Goal: Task Accomplishment & Management: Manage account settings

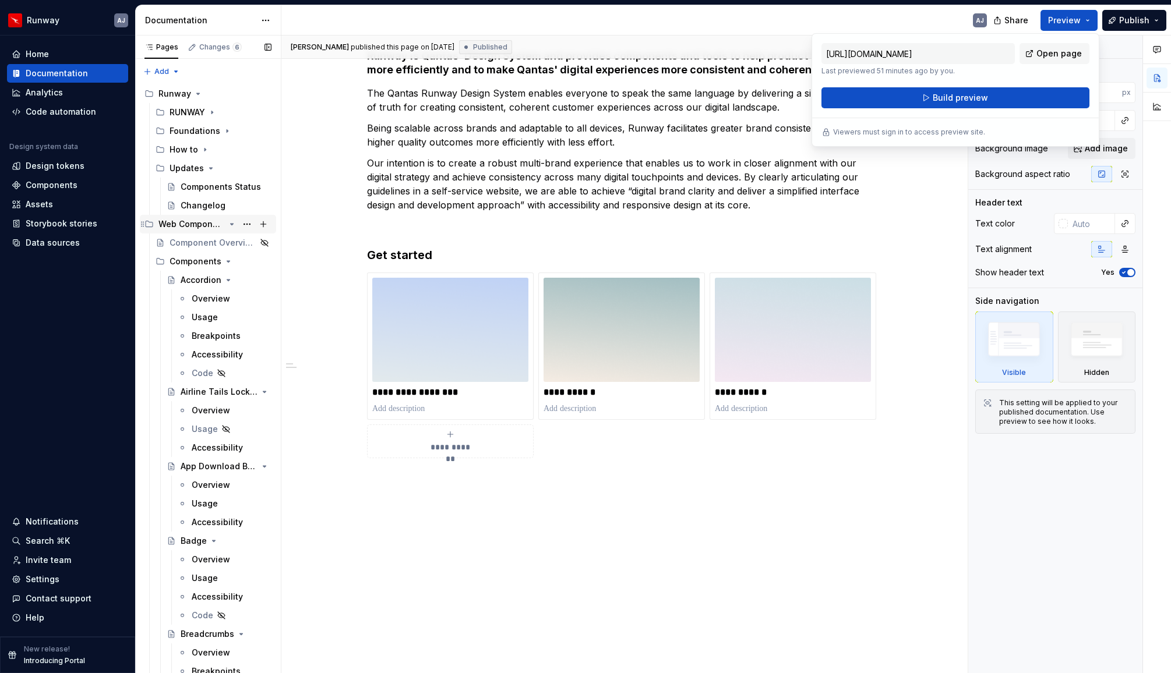
click at [231, 223] on icon "Page tree" at bounding box center [231, 224] width 9 height 9
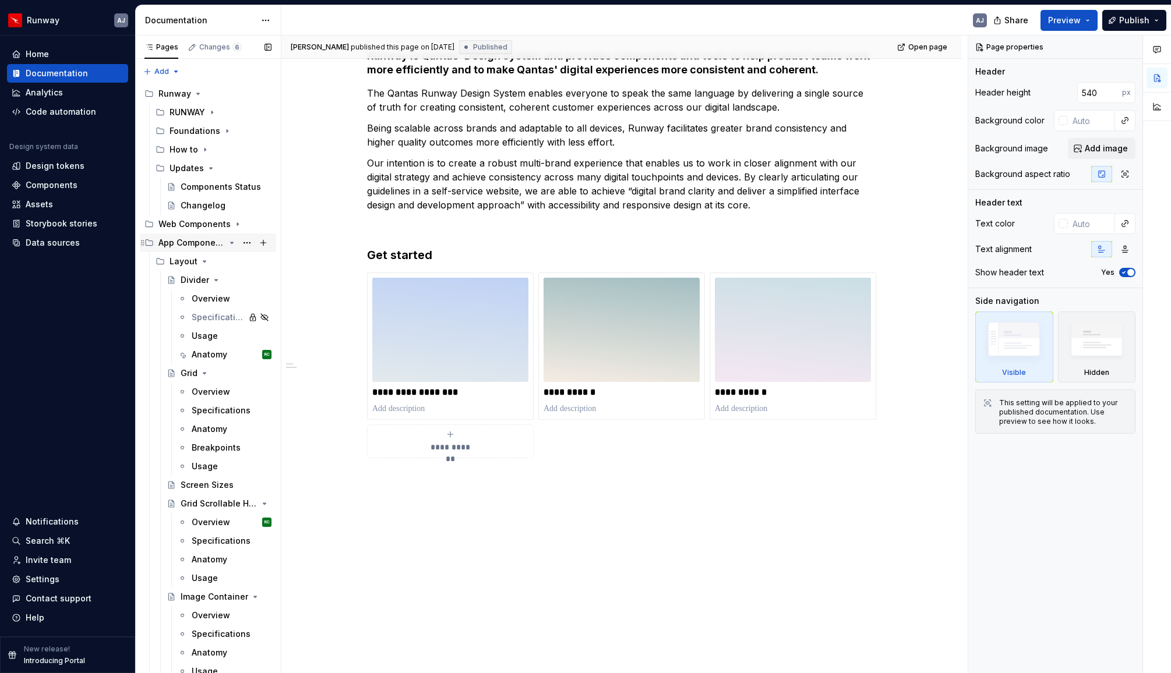
click at [231, 242] on icon "Page tree" at bounding box center [231, 242] width 9 height 9
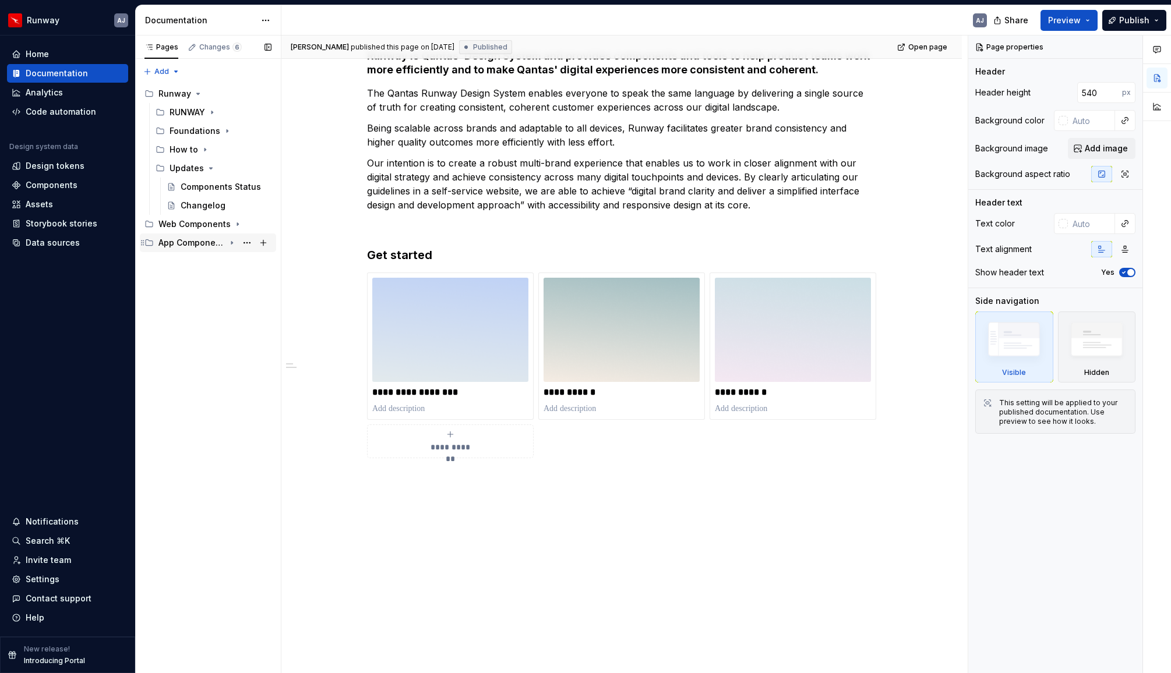
click at [230, 243] on icon "Page tree" at bounding box center [231, 242] width 9 height 9
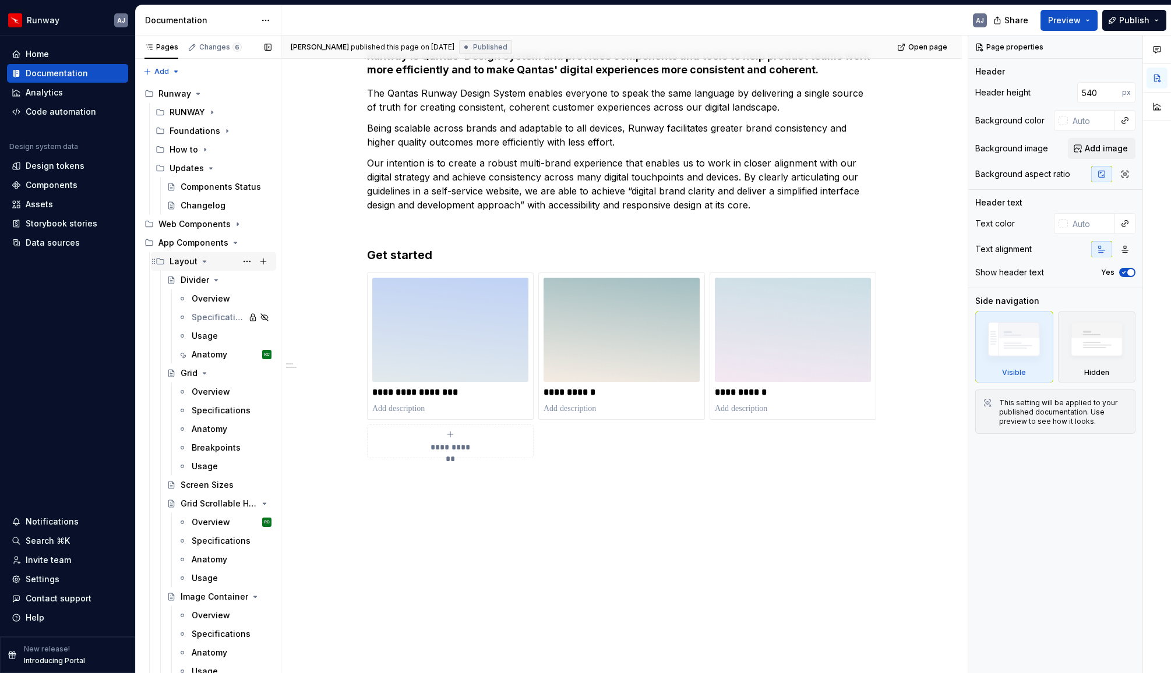
click at [205, 260] on icon "Page tree" at bounding box center [204, 261] width 9 height 9
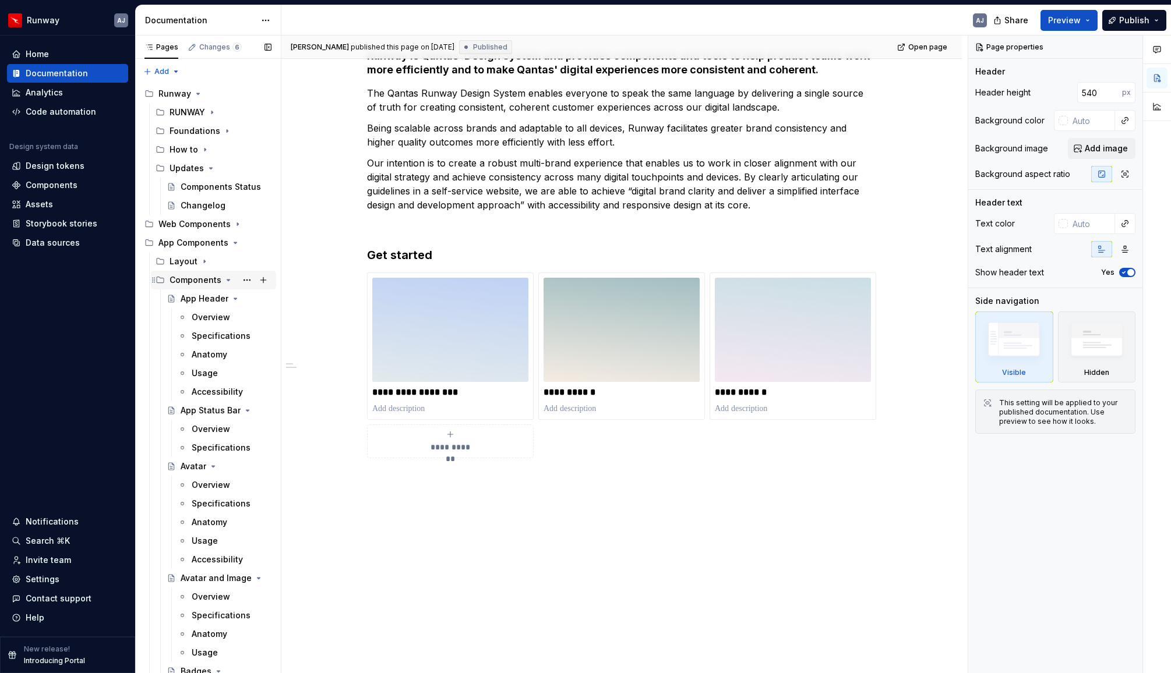
click at [224, 280] on icon "Page tree" at bounding box center [228, 279] width 9 height 9
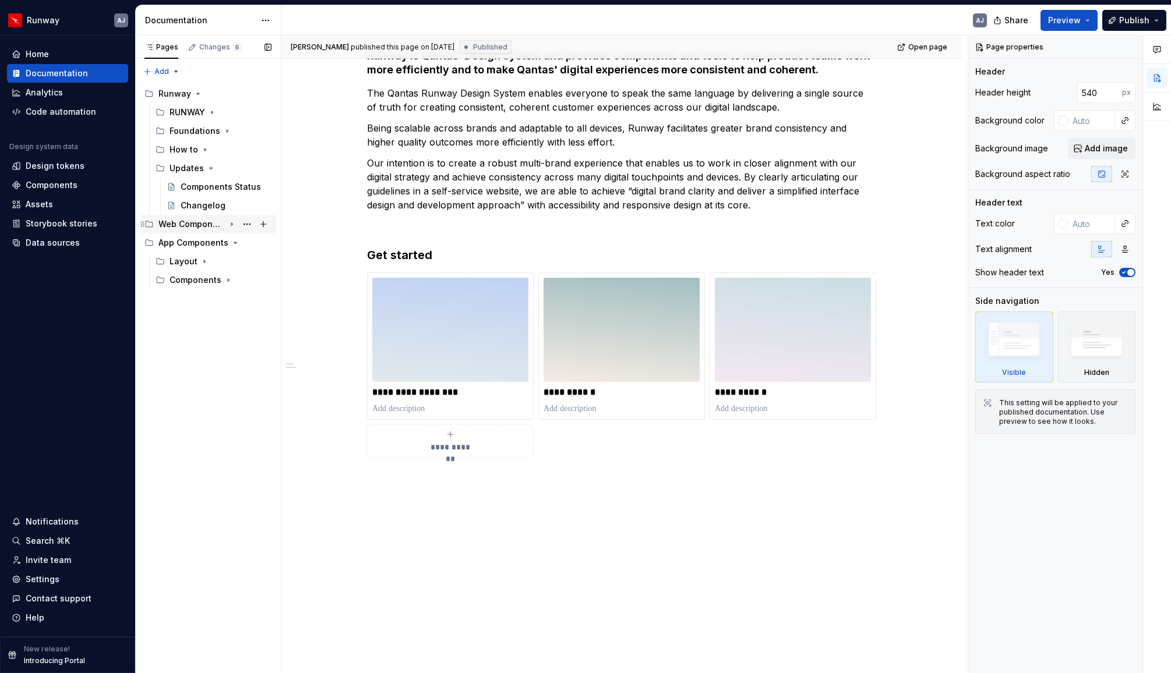
click at [231, 221] on icon "Page tree" at bounding box center [231, 224] width 9 height 9
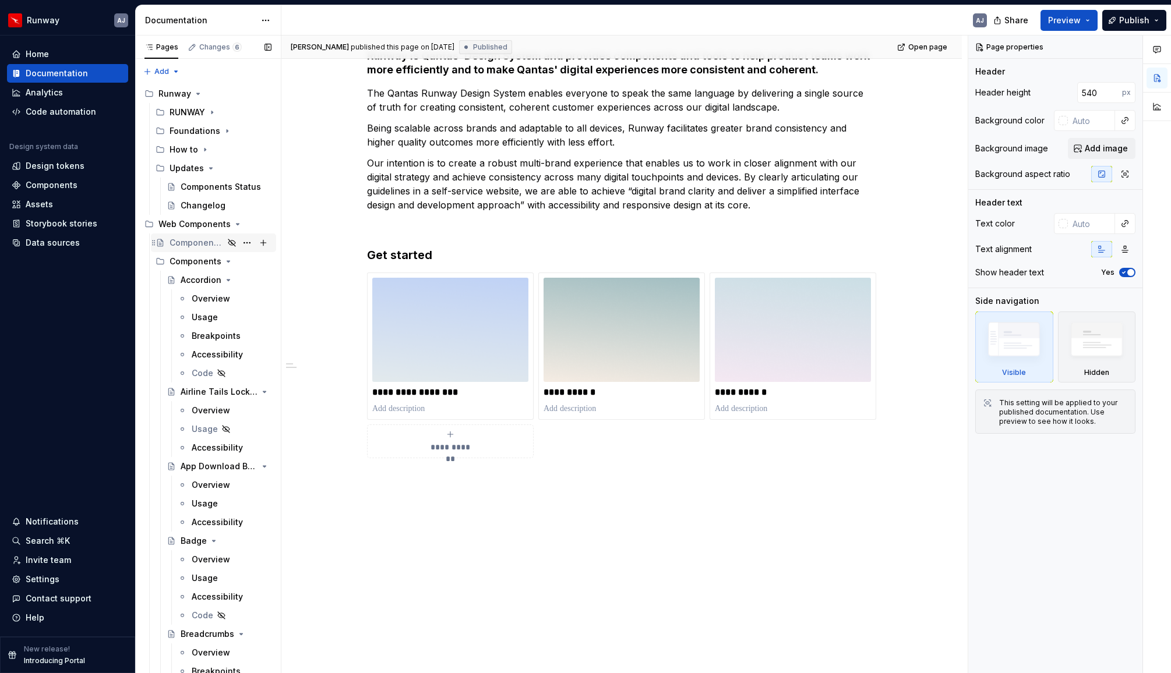
click at [205, 246] on div "Component Overview" at bounding box center [196, 243] width 54 height 12
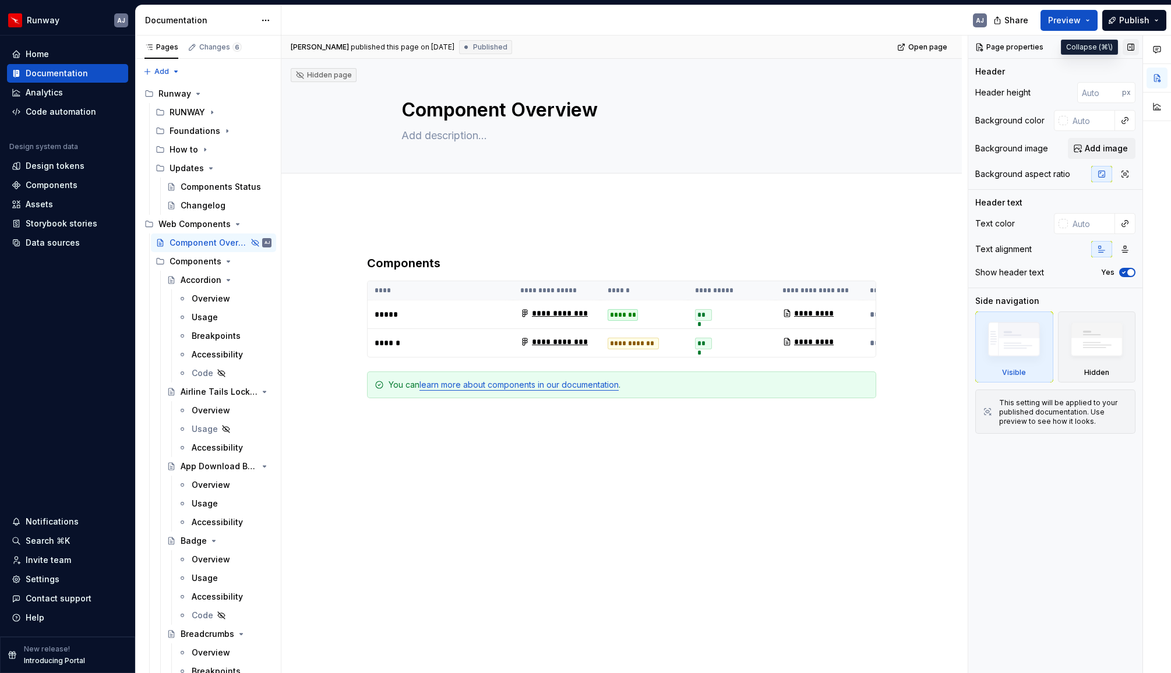
click at [1129, 47] on button "button" at bounding box center [1130, 47] width 16 height 16
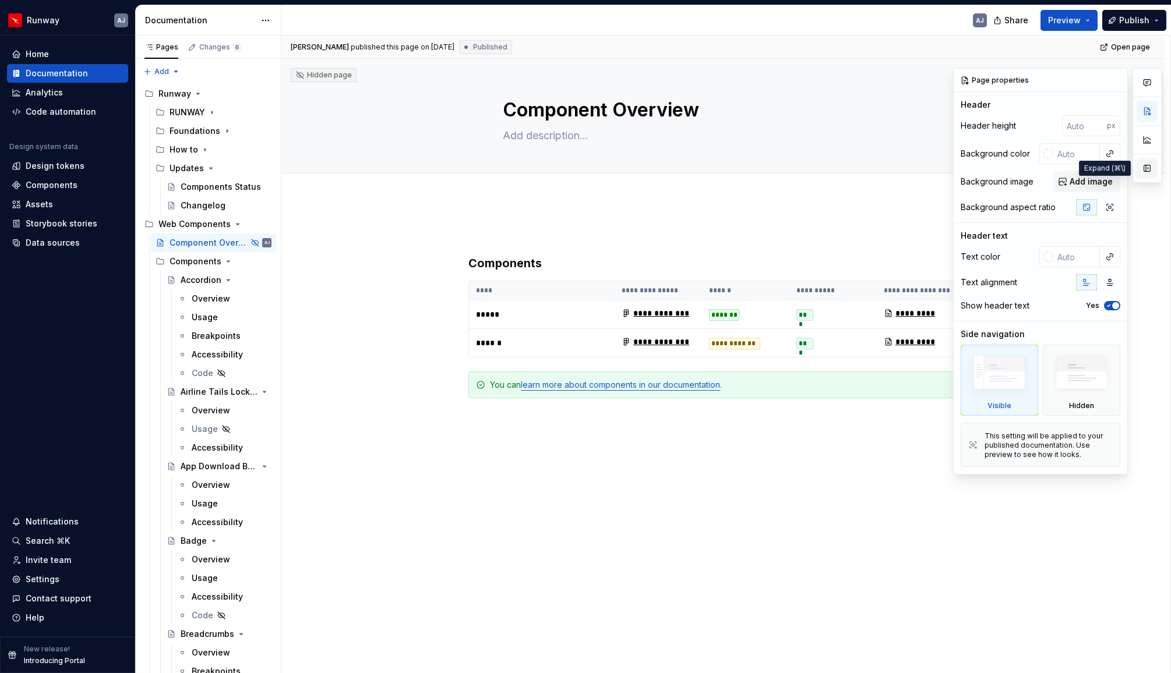
click at [1150, 168] on button "button" at bounding box center [1146, 168] width 21 height 21
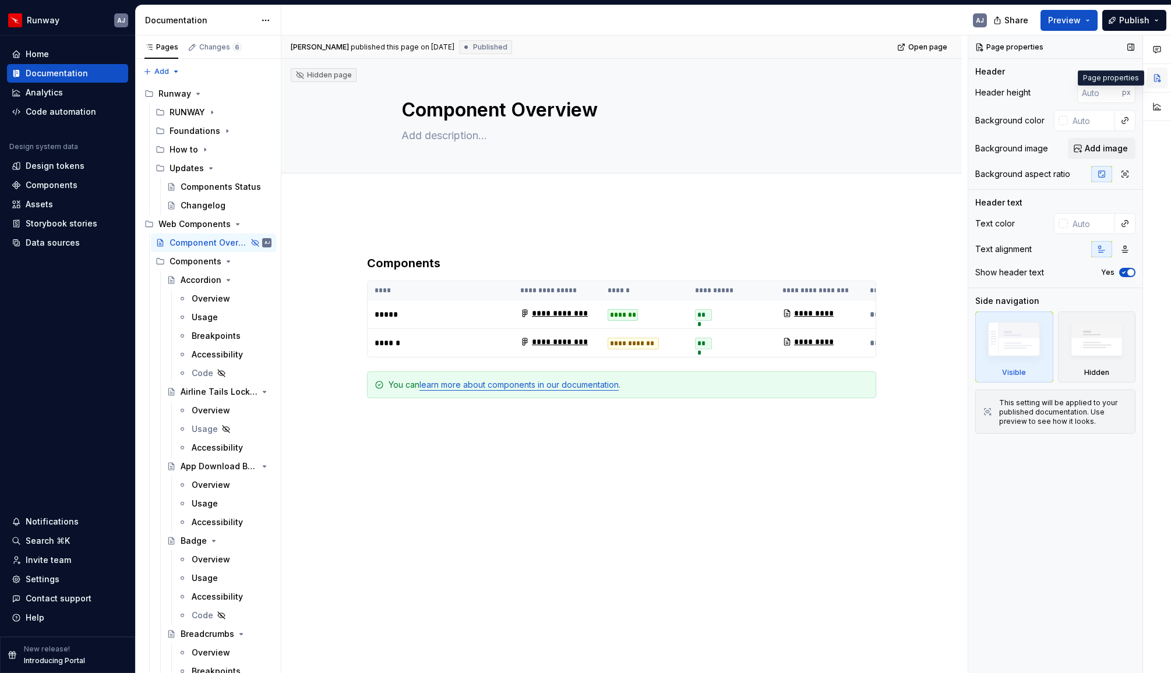
click at [1153, 79] on button "button" at bounding box center [1156, 78] width 21 height 21
click at [261, 23] on html "Runway AJ Home Documentation Analytics Code automation Design system data Desig…" at bounding box center [585, 336] width 1171 height 673
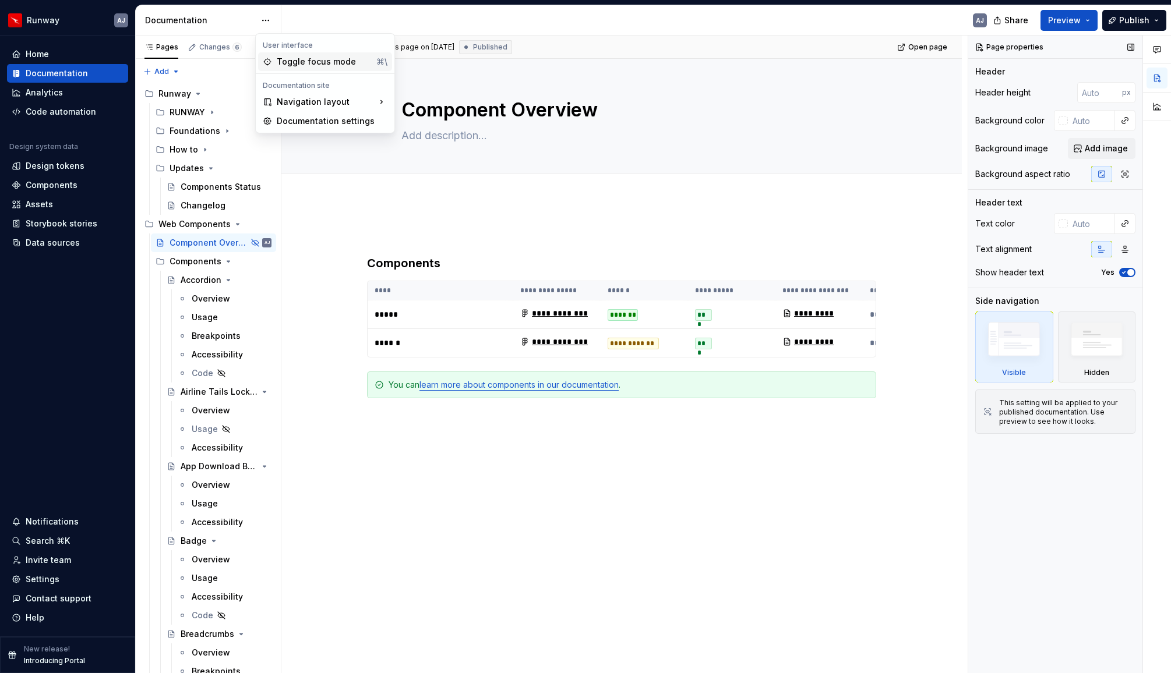
click at [296, 61] on div "Toggle focus mode" at bounding box center [324, 62] width 95 height 12
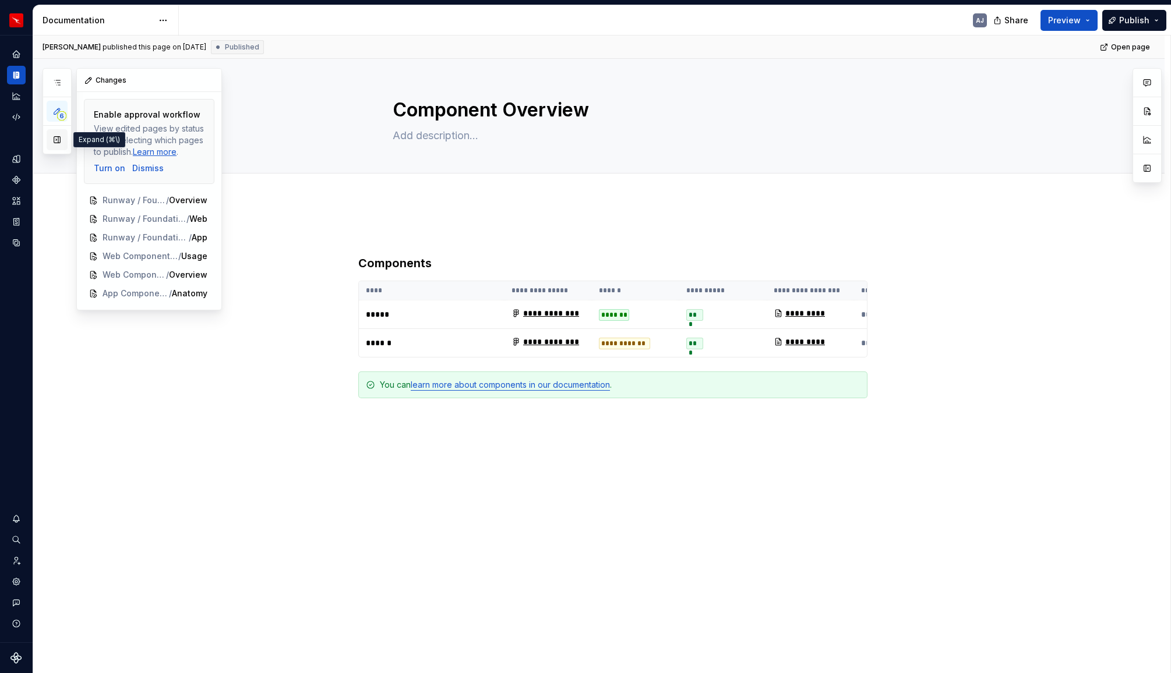
click at [56, 144] on button "button" at bounding box center [57, 139] width 21 height 21
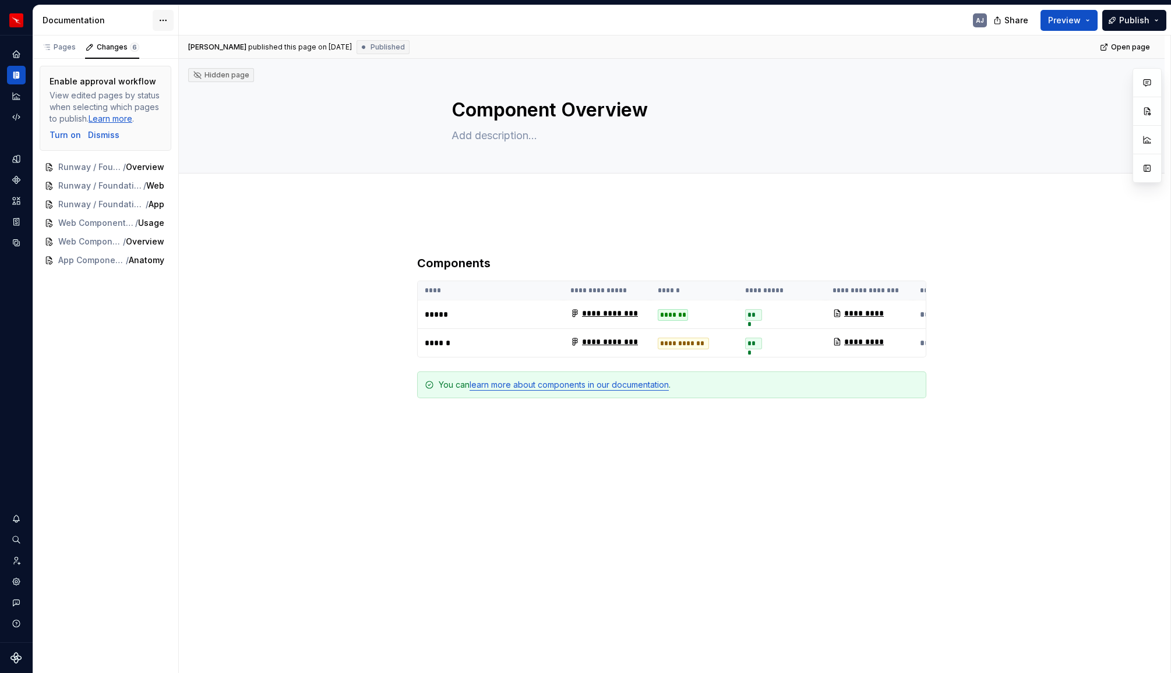
click at [158, 20] on html "Runway AJ Design system data Documentation AJ Share Preview Publish Pages Chang…" at bounding box center [585, 336] width 1171 height 673
click at [210, 61] on div "Toggle focus mode" at bounding box center [221, 62] width 95 height 12
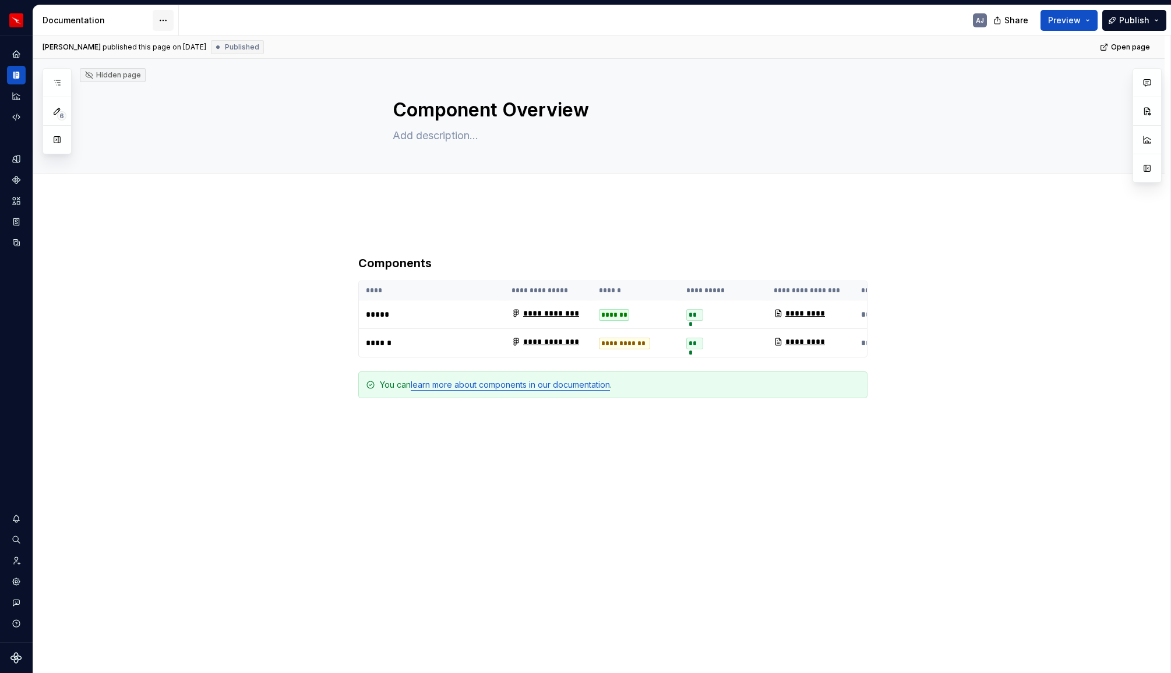
click at [167, 20] on html "Runway AJ Design system data Documentation AJ Share Preview Publish 6 Pages Add…" at bounding box center [585, 336] width 1171 height 673
click at [211, 126] on div "Documentation settings" at bounding box center [229, 121] width 111 height 12
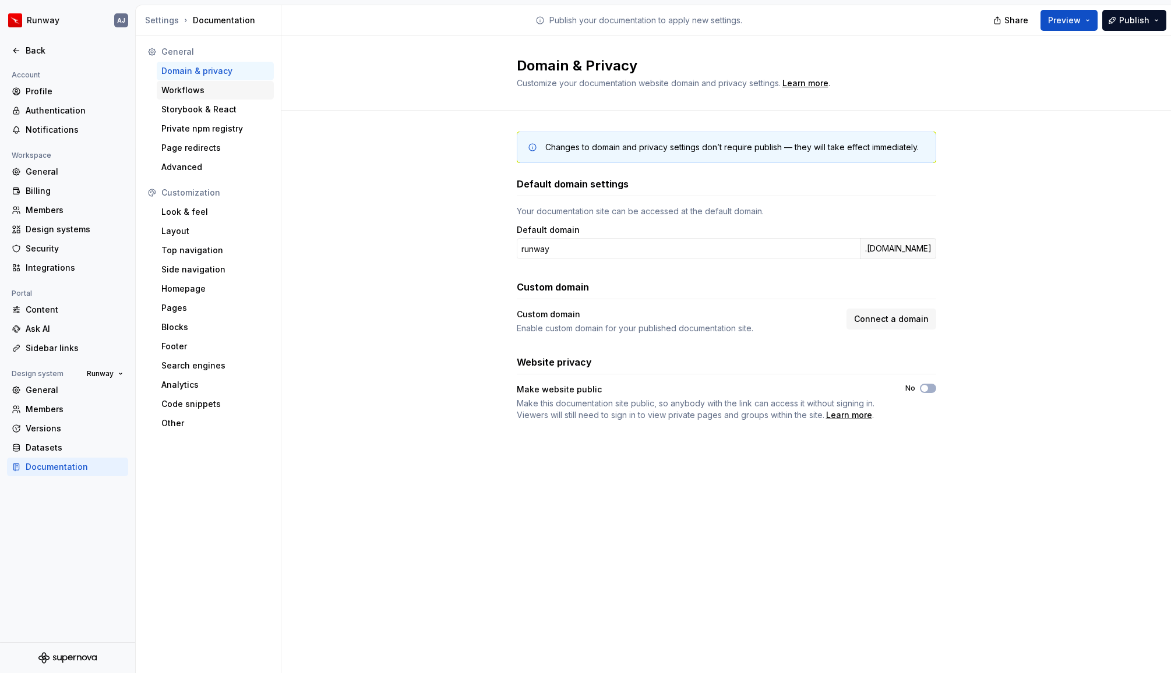
click at [206, 90] on div "Workflows" at bounding box center [215, 90] width 108 height 12
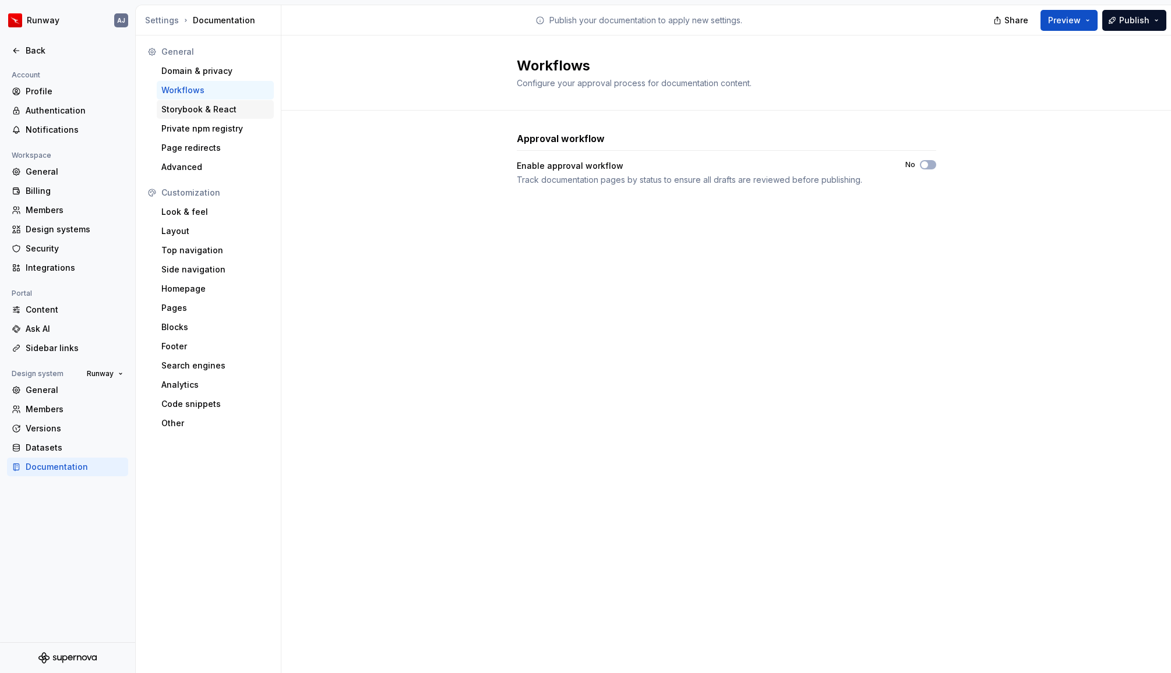
click at [210, 108] on div "Storybook & React" at bounding box center [215, 110] width 108 height 12
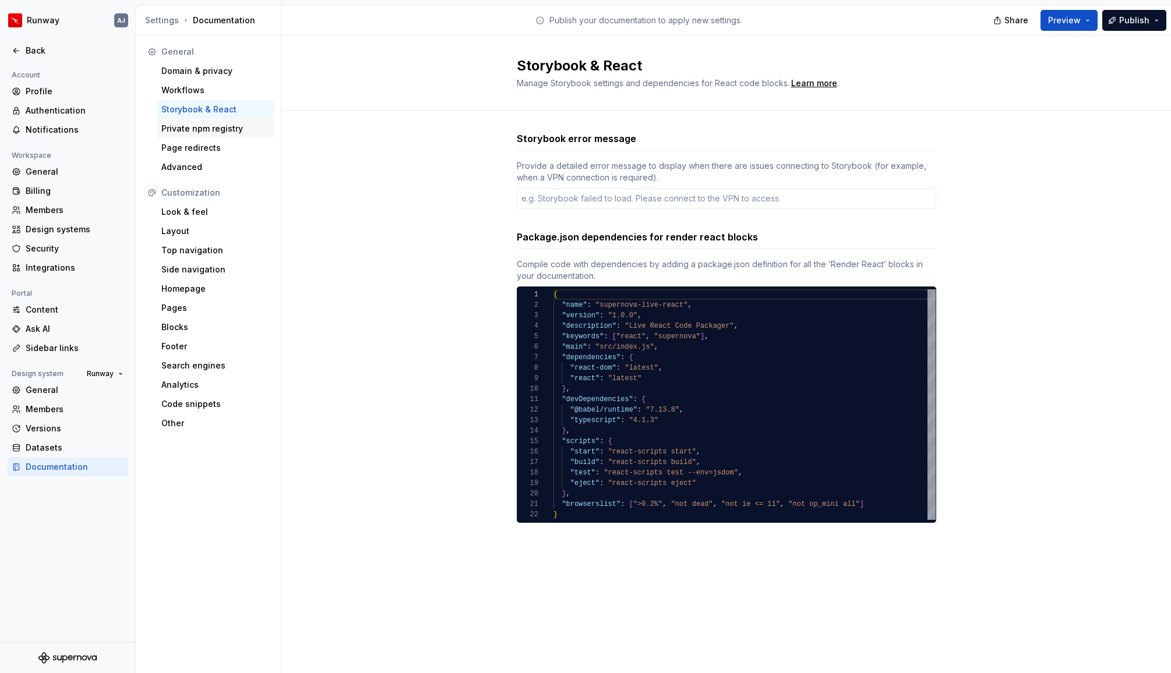
type textarea "*"
click at [198, 168] on div "Advanced" at bounding box center [215, 167] width 108 height 12
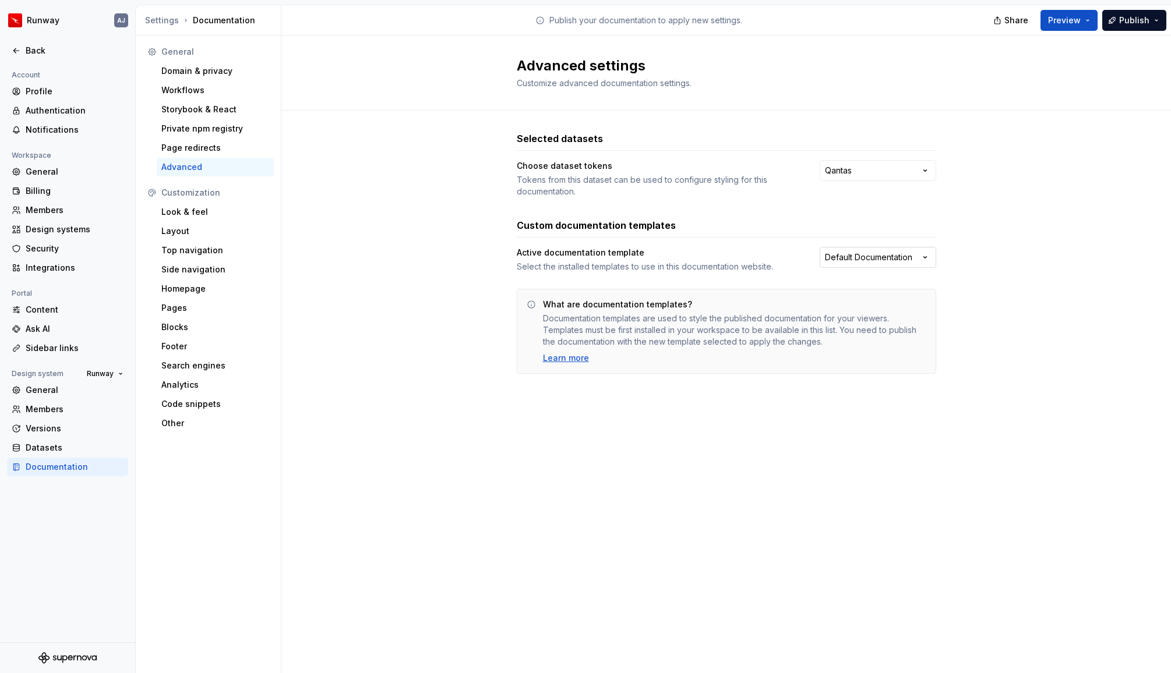
click at [861, 259] on html "Runway AJ Back Account Profile Authentication Notifications Workspace General B…" at bounding box center [585, 336] width 1171 height 673
click at [204, 293] on div "Homepage" at bounding box center [215, 289] width 108 height 12
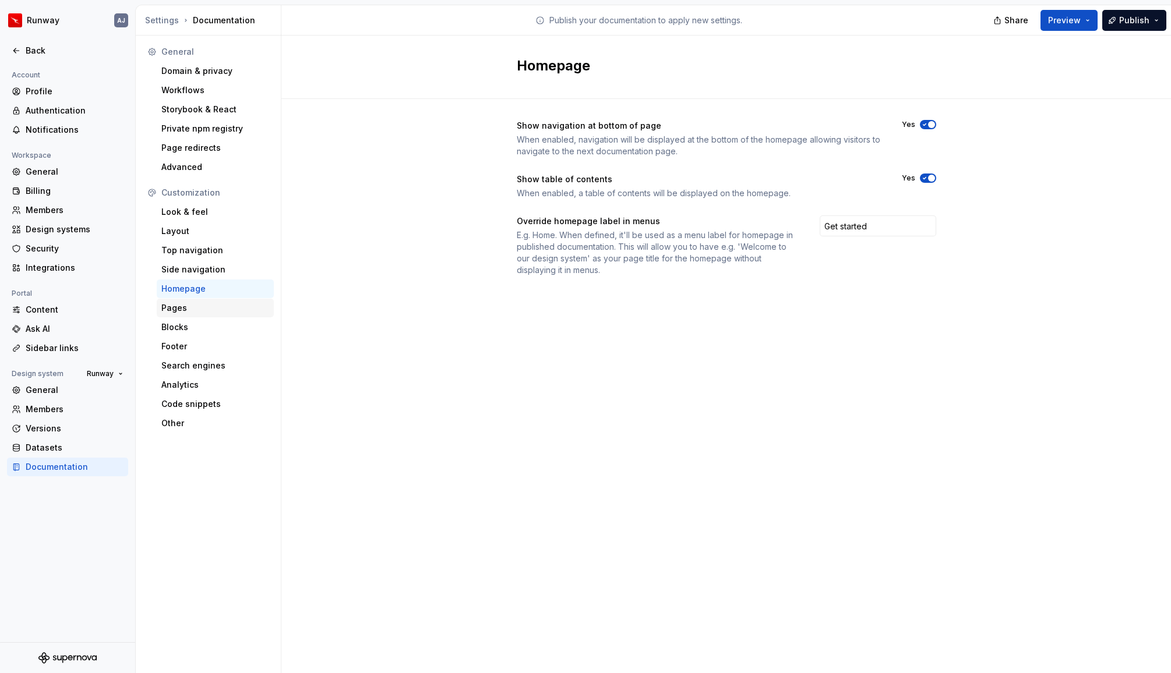
click at [195, 309] on div "Pages" at bounding box center [215, 308] width 108 height 12
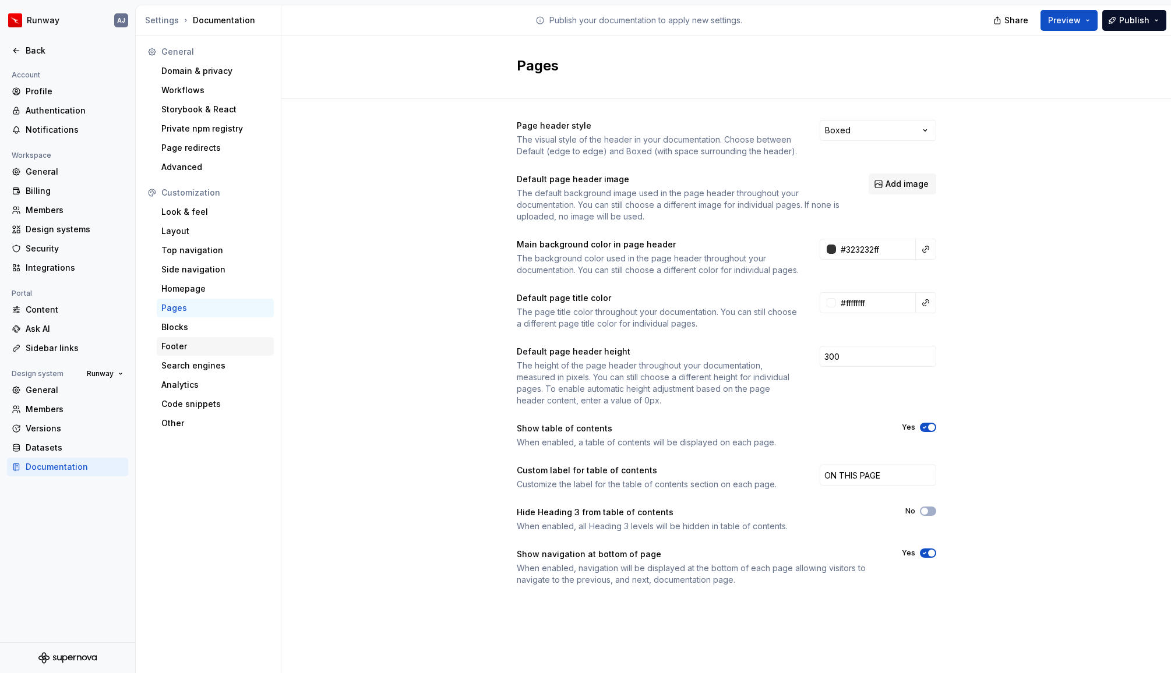
click at [189, 349] on div "Footer" at bounding box center [215, 347] width 108 height 12
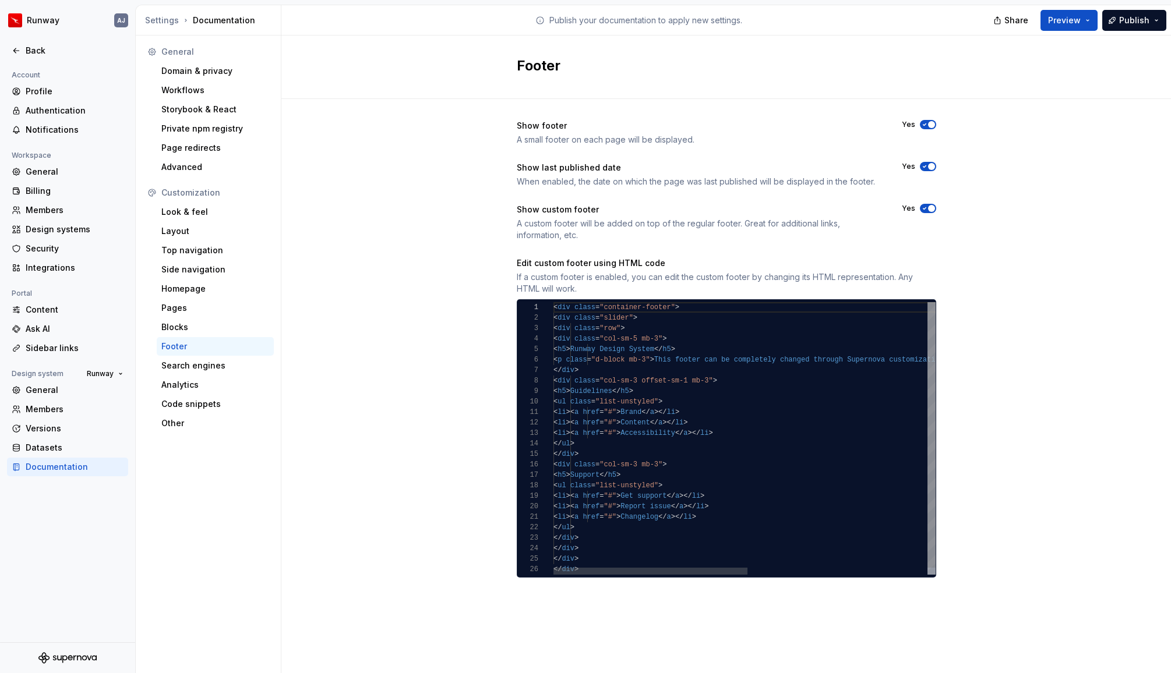
click at [705, 359] on div "< div class = "container-footer" > < div class = "slider" > < div class = "row"…" at bounding box center [921, 442] width 736 height 280
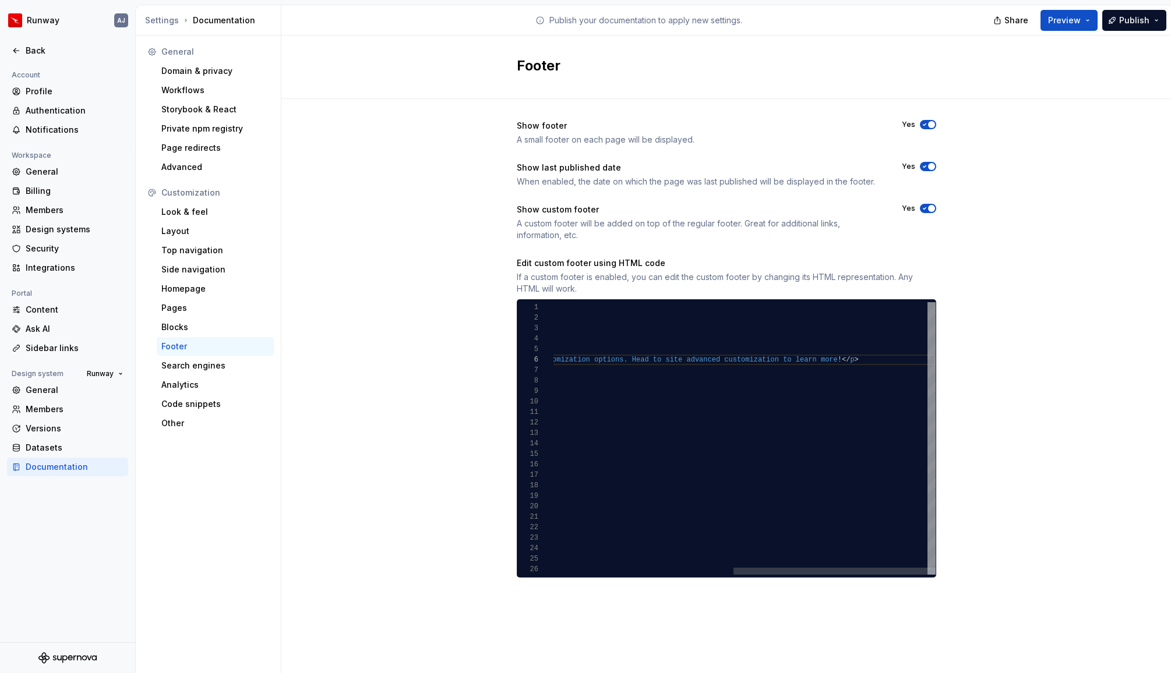
click at [894, 360] on div "< div class = "container-footer" > < div class = "slider" > < div class = "row"…" at bounding box center [568, 442] width 736 height 280
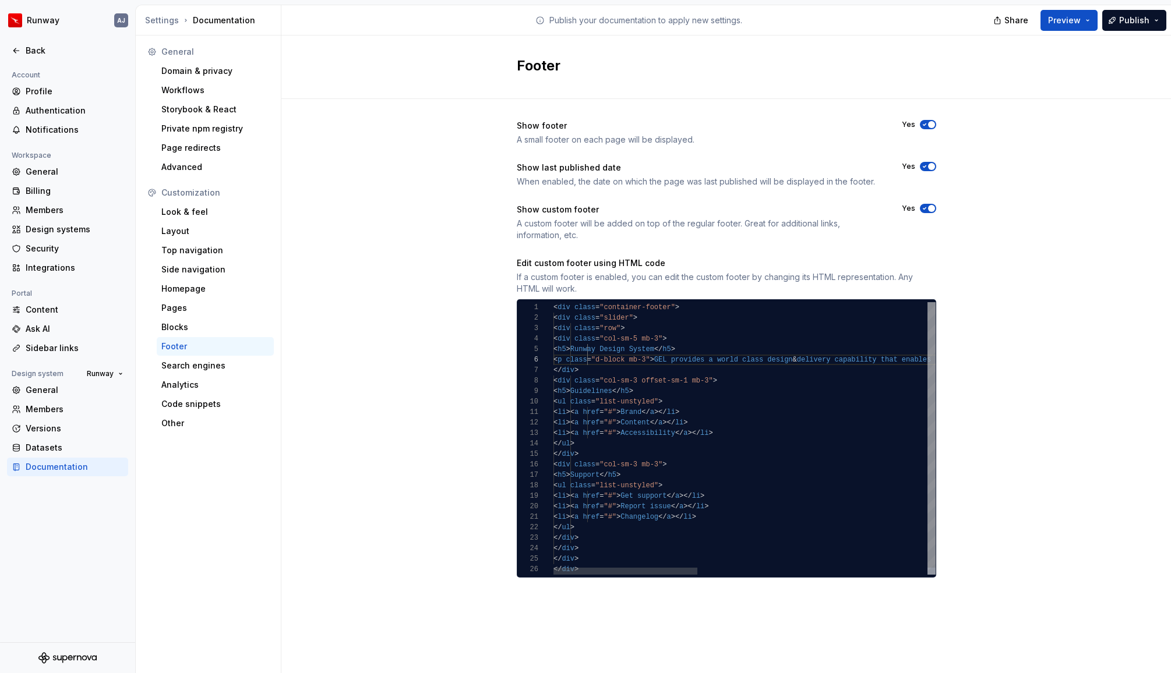
click at [718, 363] on div "< div class = "container-footer" > < div class = "slider" > < div class = "row"…" at bounding box center [1049, 442] width 992 height 280
type textarea "**********"
click at [994, 349] on div "Show footer A small footer on each page will be displayed. Yes Show last publis…" at bounding box center [725, 360] width 889 height 523
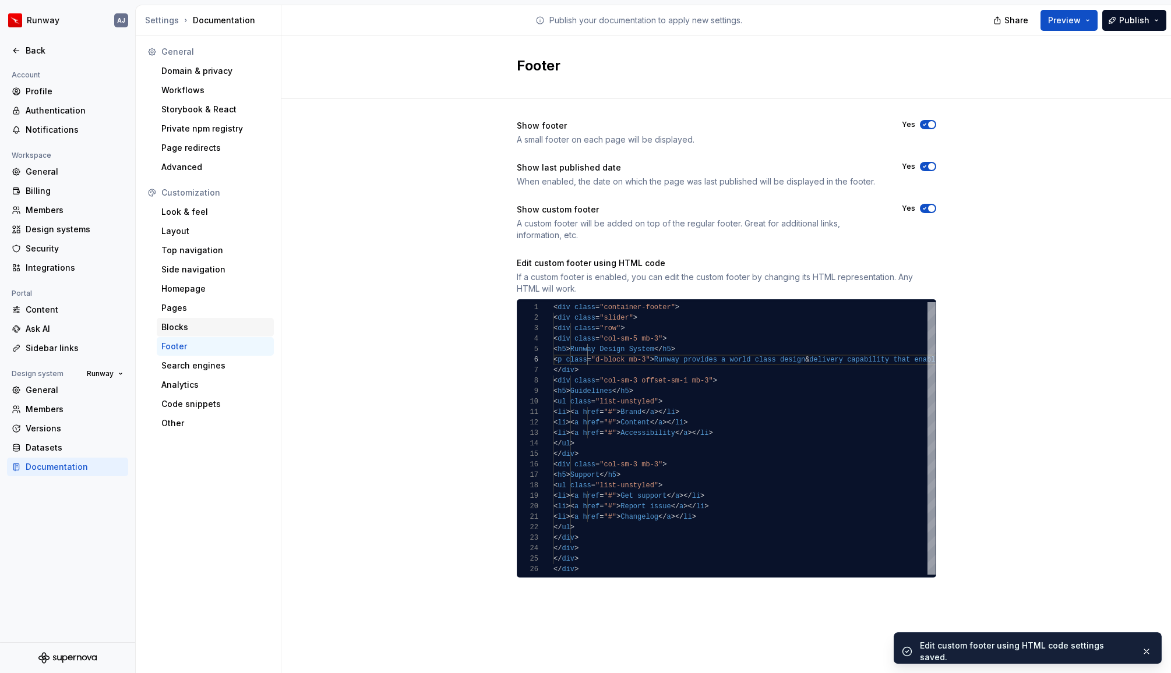
click at [183, 325] on div "Blocks" at bounding box center [215, 327] width 108 height 12
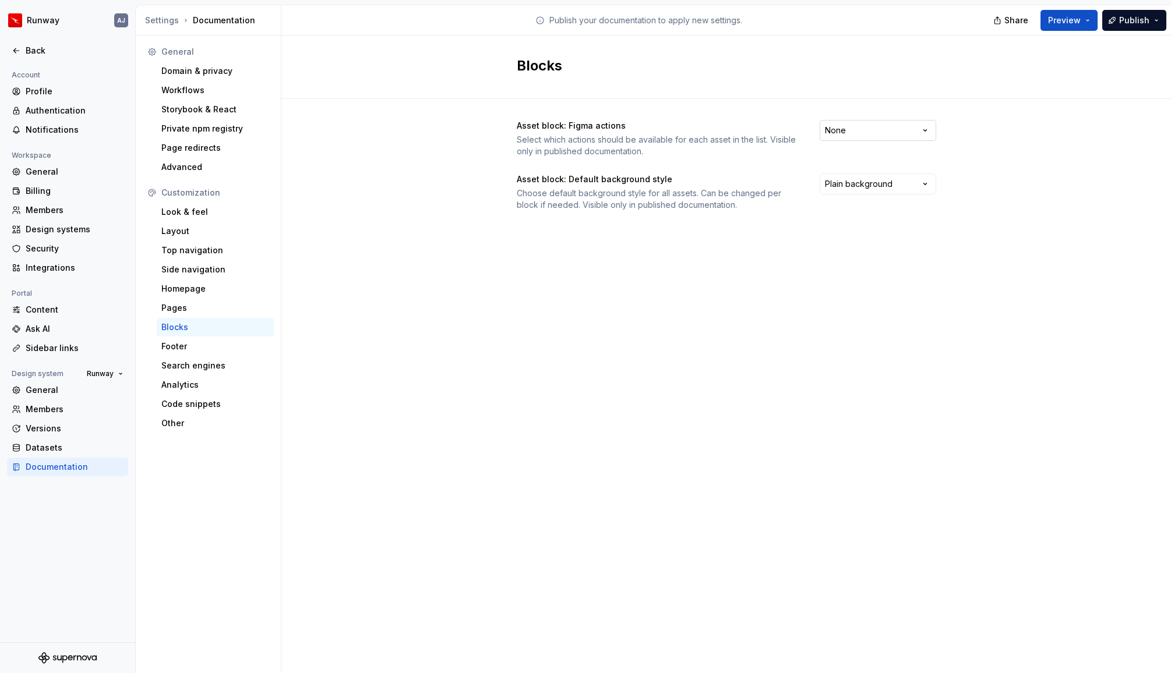
click at [858, 123] on html "Runway AJ Back Account Profile Authentication Notifications Workspace General B…" at bounding box center [585, 336] width 1171 height 673
click at [988, 146] on html "Runway AJ Back Account Profile Authentication Notifications Workspace General B…" at bounding box center [585, 336] width 1171 height 673
click at [875, 129] on html "Runway AJ Back Account Profile Authentication Notifications Workspace General B…" at bounding box center [585, 336] width 1171 height 673
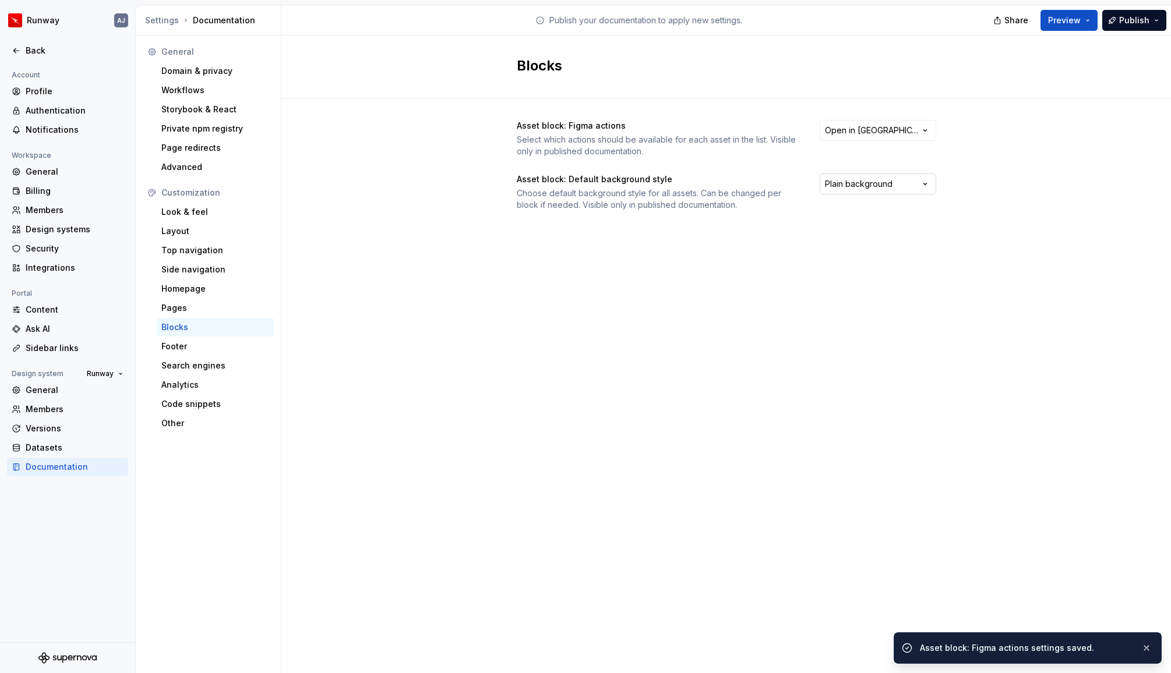
click at [863, 188] on html "Runway AJ Back Account Profile Authentication Notifications Workspace General B…" at bounding box center [585, 336] width 1171 height 673
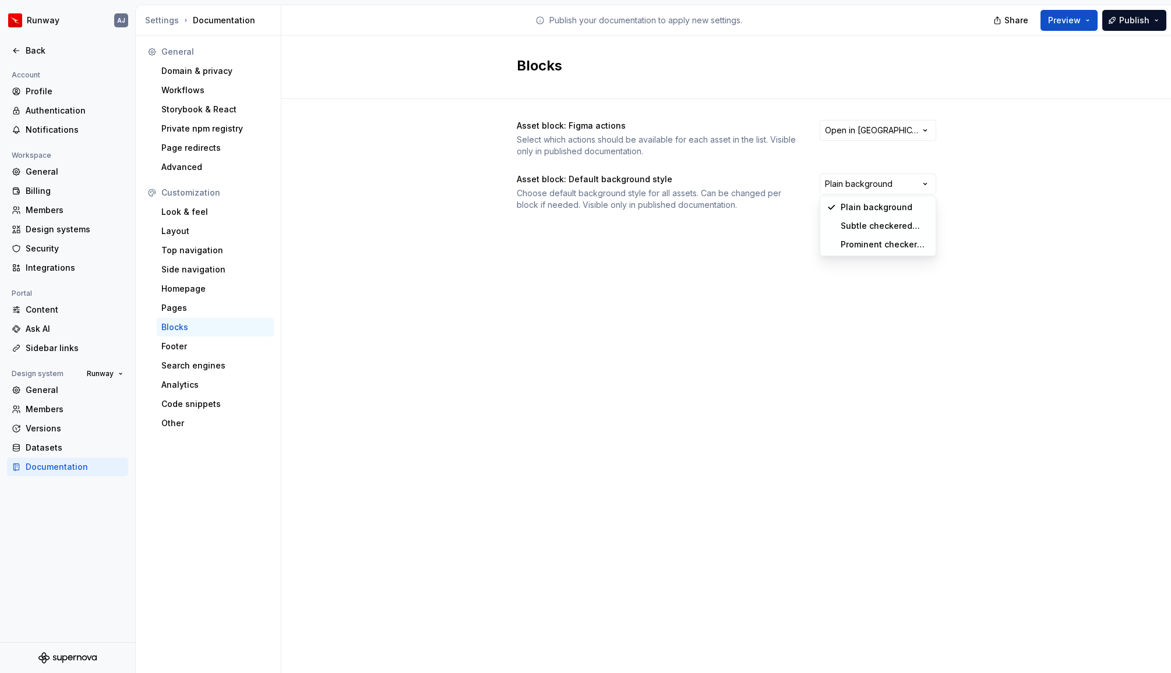
click at [969, 171] on html "Runway AJ Back Account Profile Authentication Notifications Workspace General B…" at bounding box center [585, 336] width 1171 height 673
click at [187, 344] on div "Footer" at bounding box center [215, 347] width 108 height 12
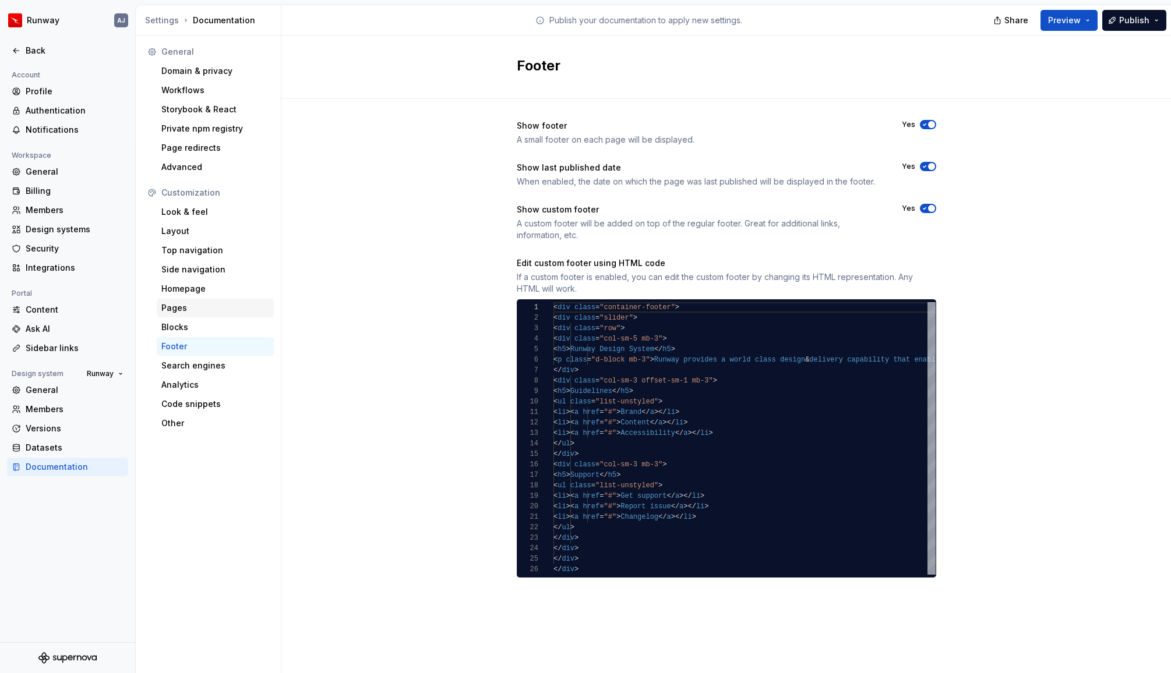
click at [185, 302] on div "Pages" at bounding box center [215, 308] width 108 height 12
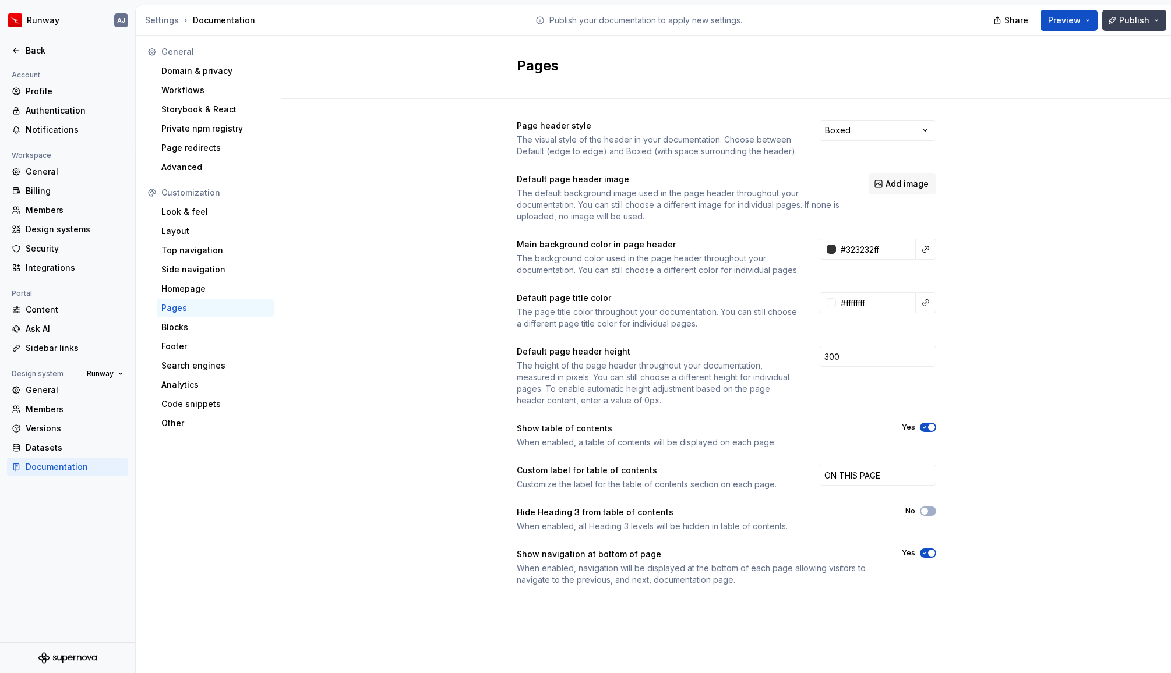
click at [1128, 26] on button "Publish" at bounding box center [1134, 20] width 64 height 21
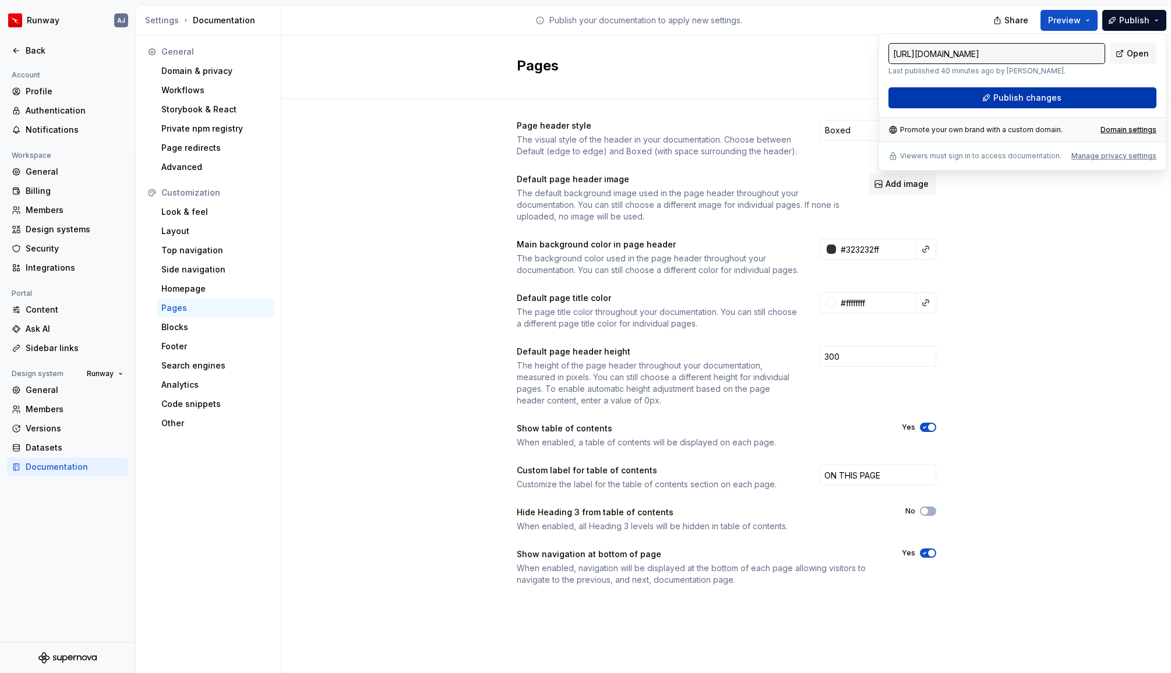
click at [1030, 102] on span "Publish changes" at bounding box center [1027, 98] width 68 height 12
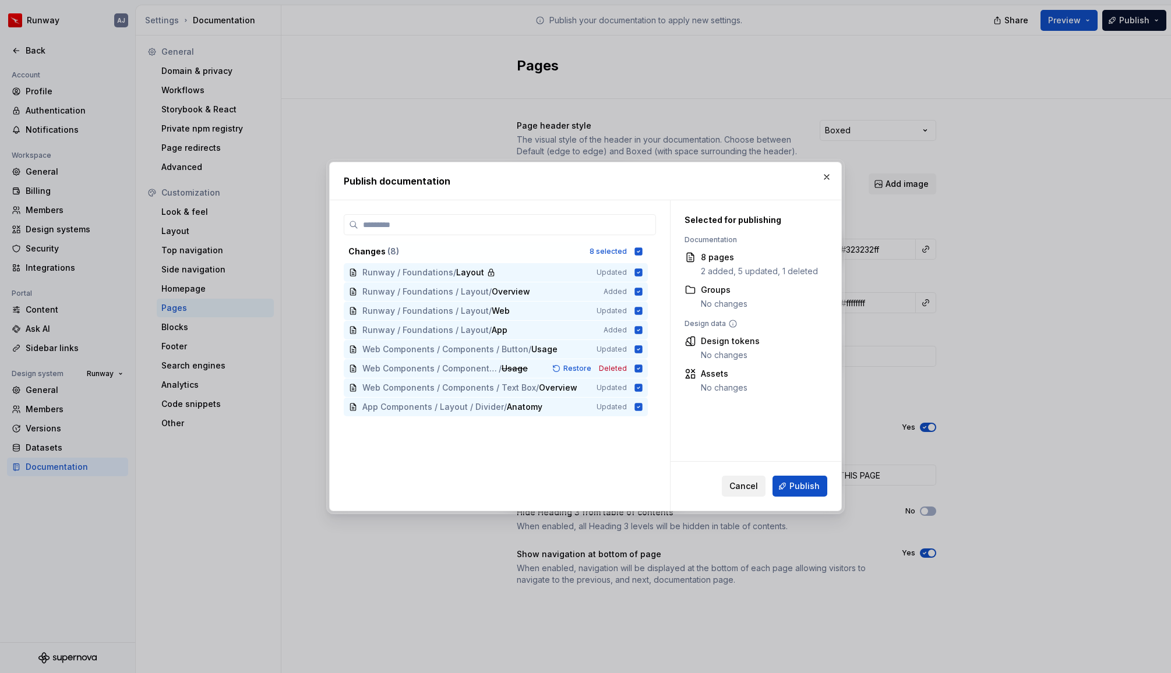
click at [748, 489] on span "Cancel" at bounding box center [743, 486] width 29 height 12
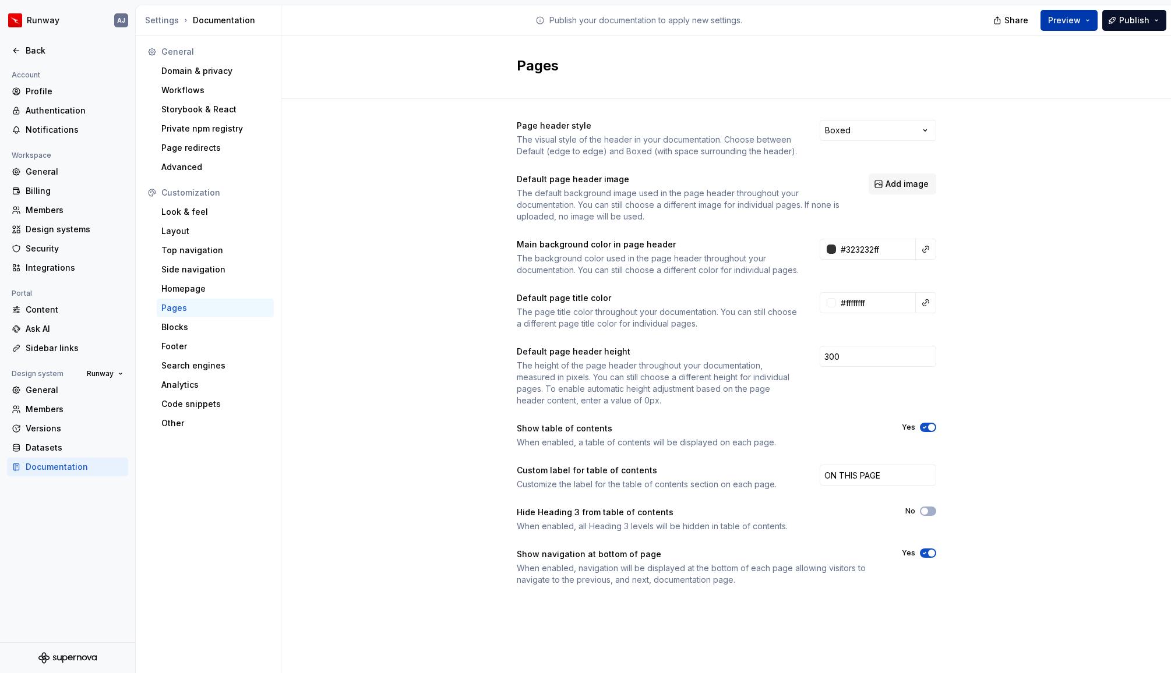
click at [1079, 19] on span "Preview" at bounding box center [1064, 21] width 33 height 12
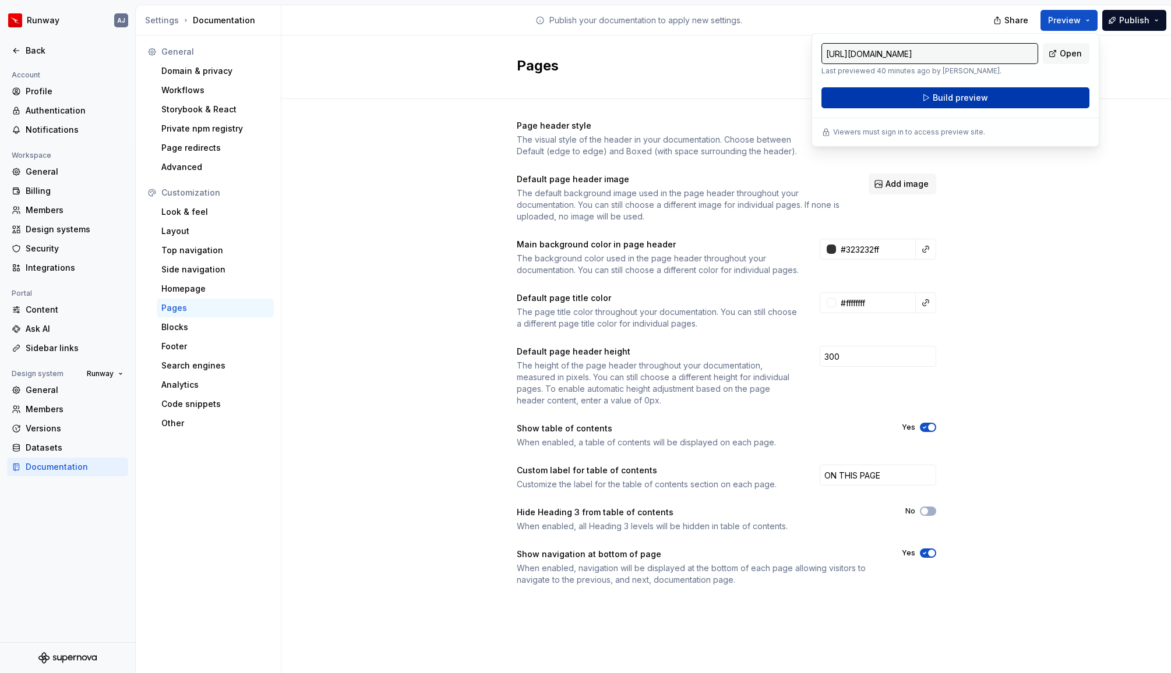
click at [979, 99] on span "Build preview" at bounding box center [959, 98] width 55 height 12
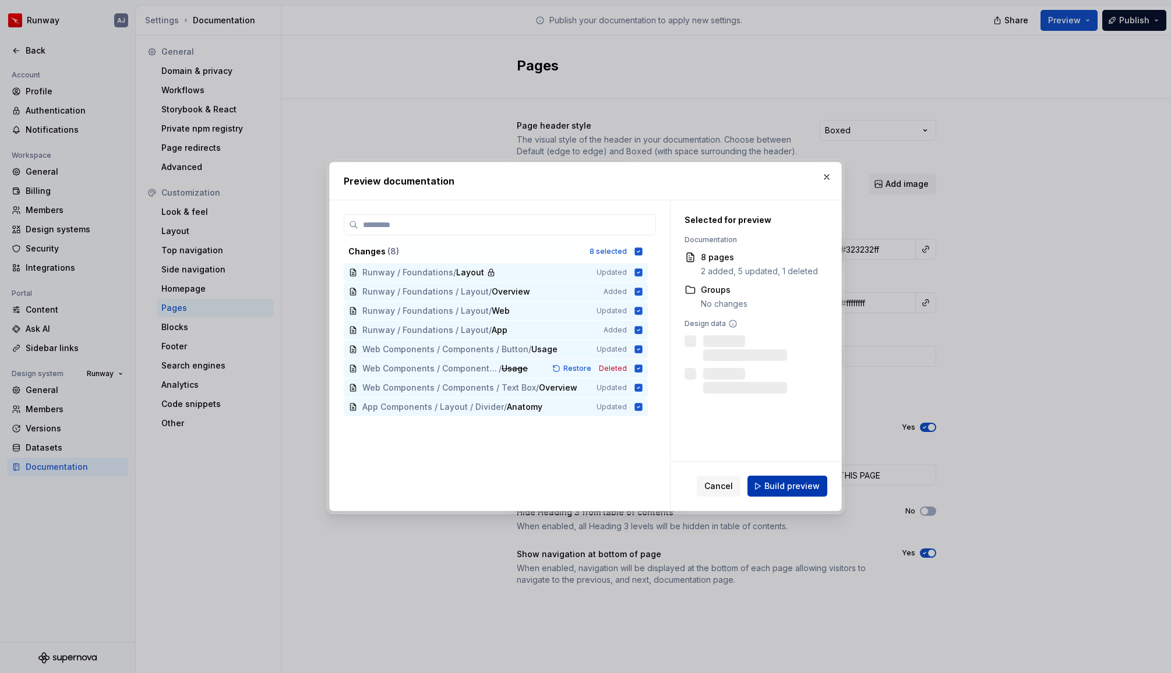
click at [787, 485] on span "Build preview" at bounding box center [791, 486] width 55 height 12
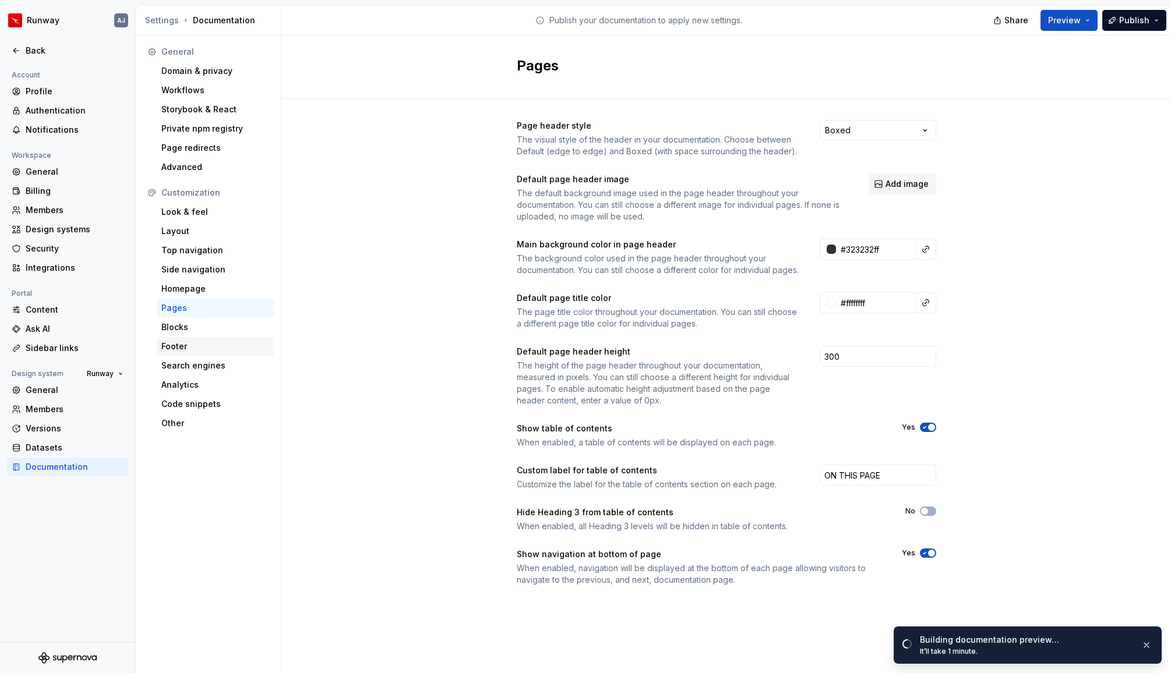
click at [188, 345] on div "Footer" at bounding box center [215, 347] width 108 height 12
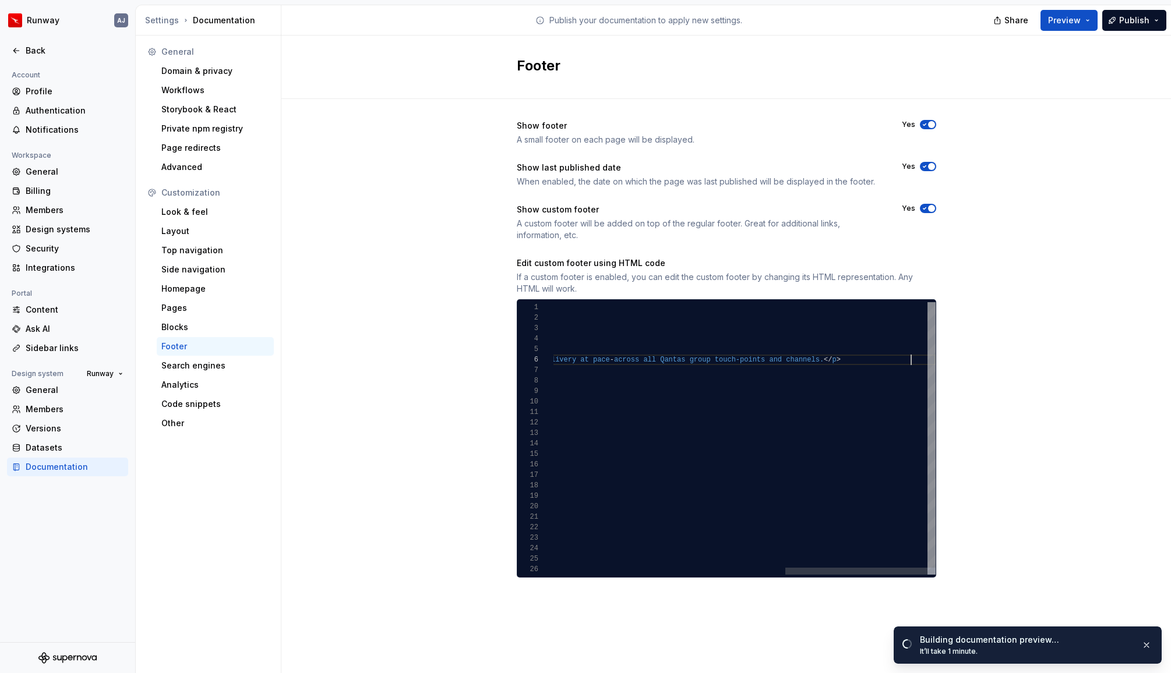
click at [914, 357] on div "< div class = "container-footer" > < div class = "slider" > < div class = "row"…" at bounding box center [432, 442] width 1005 height 280
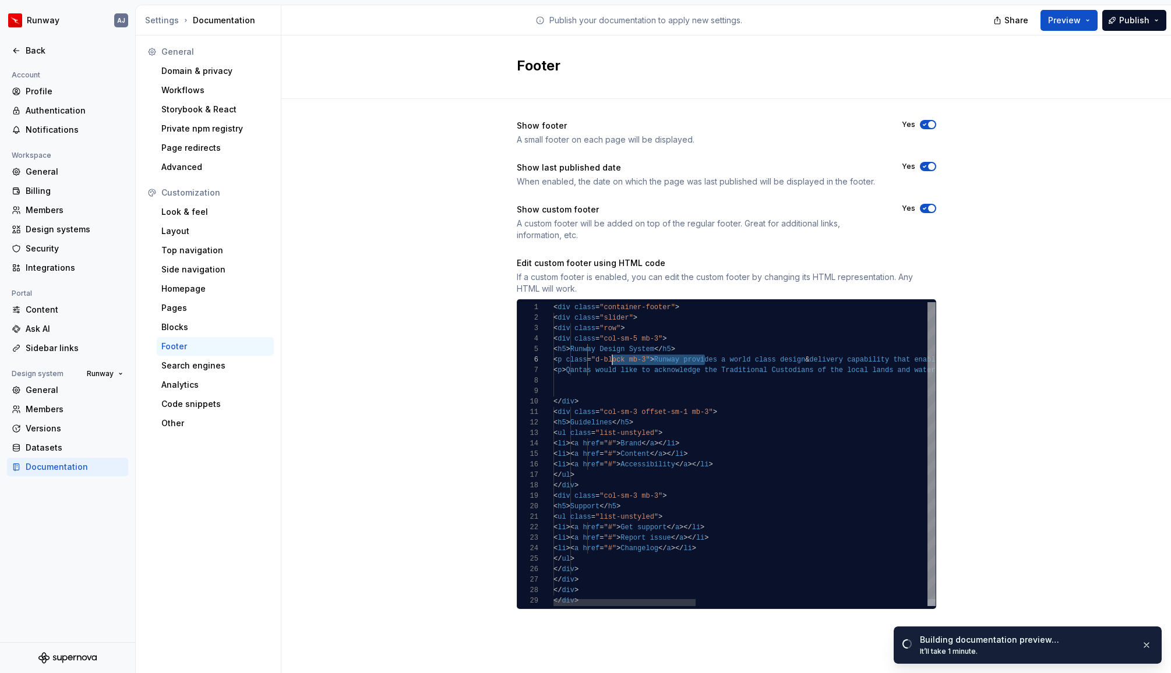
scroll to position [52, 51]
drag, startPoint x: 704, startPoint y: 359, endPoint x: 602, endPoint y: 363, distance: 102.6
click at [602, 363] on div "< div class = "container-footer" > < div class = "slider" > < div class = "row"…" at bounding box center [1055, 457] width 1005 height 311
click at [618, 368] on div "< div class = "container-footer" > < div class = "slider" > < div class = "row"…" at bounding box center [1055, 457] width 1005 height 311
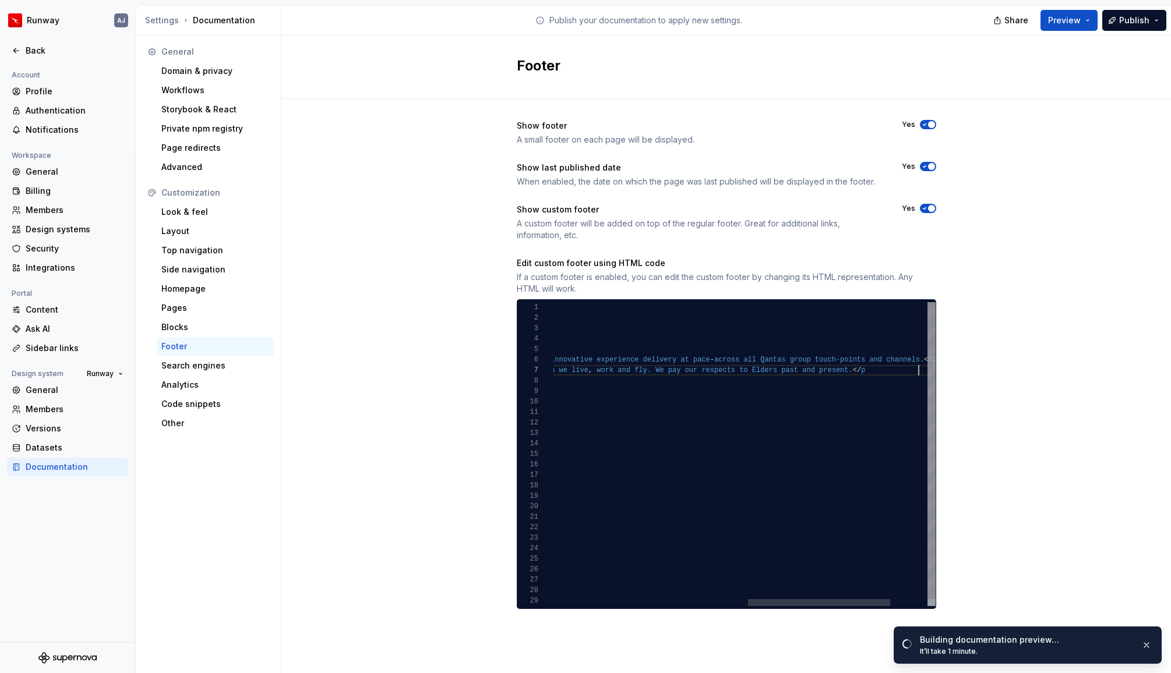
scroll to position [31, 892]
type textarea "**********"
click at [1070, 19] on span "Preview" at bounding box center [1064, 21] width 33 height 12
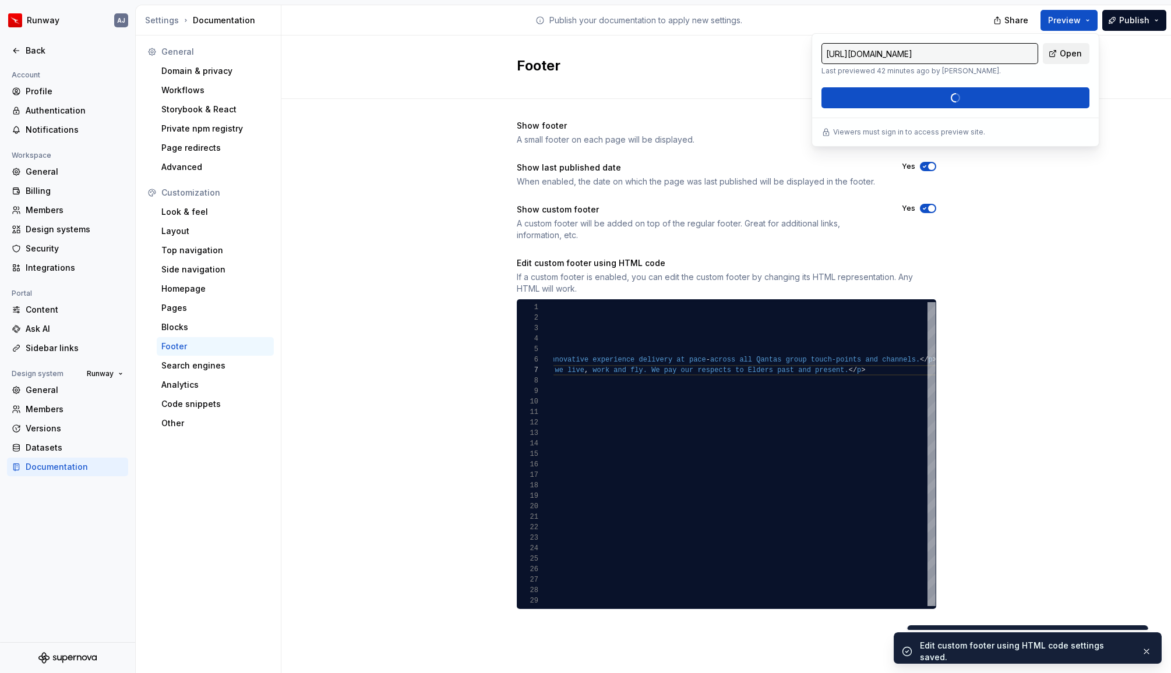
click at [1069, 49] on span "Open" at bounding box center [1070, 54] width 22 height 12
type input "[URL][DOMAIN_NAME]"
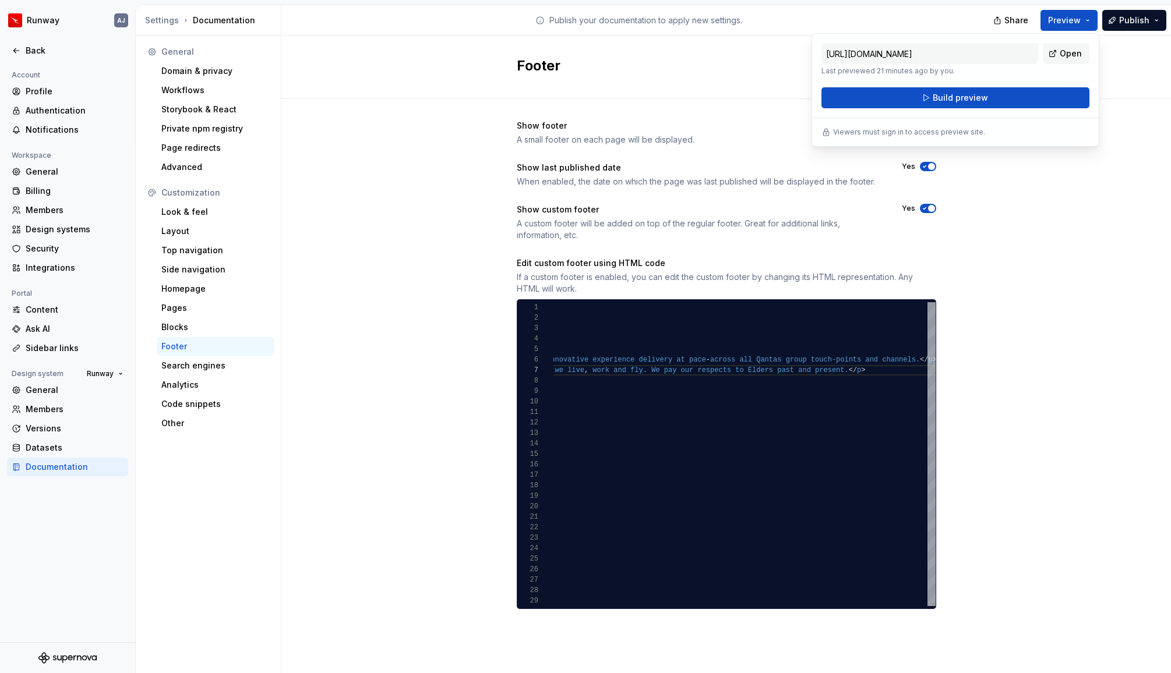
click at [1014, 310] on div "Show footer A small footer on each page will be displayed. Yes Show last publis…" at bounding box center [725, 376] width 889 height 554
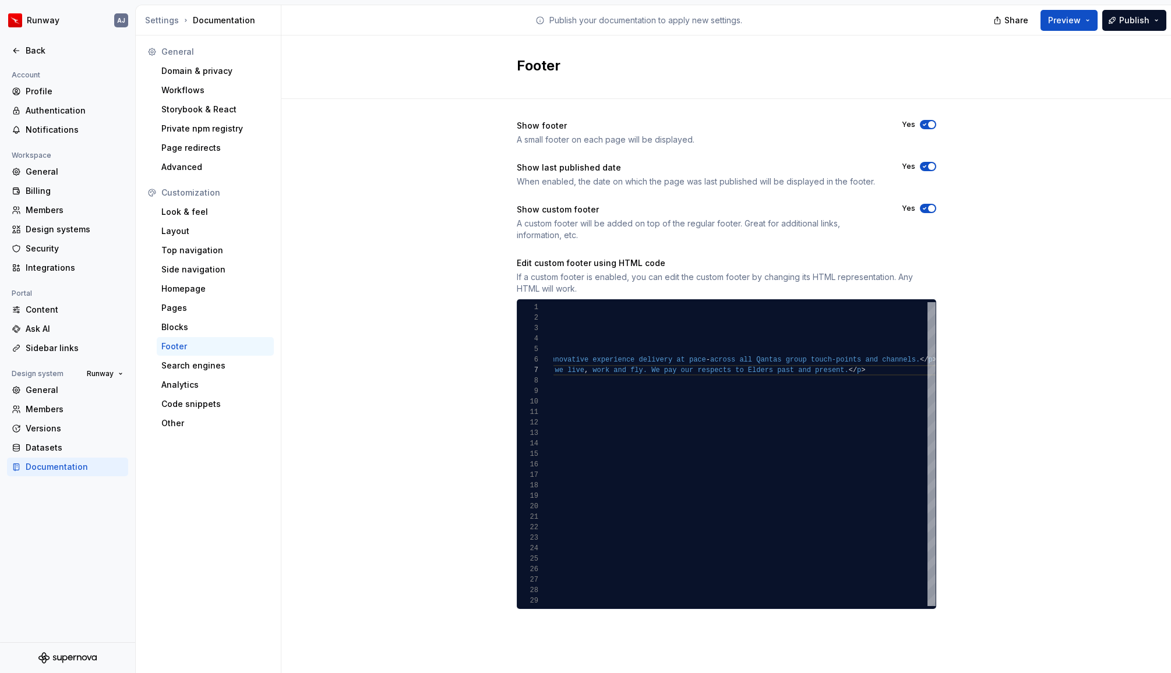
click at [1009, 206] on div "Show footer A small footer on each page will be displayed. Yes Show last publis…" at bounding box center [725, 376] width 889 height 554
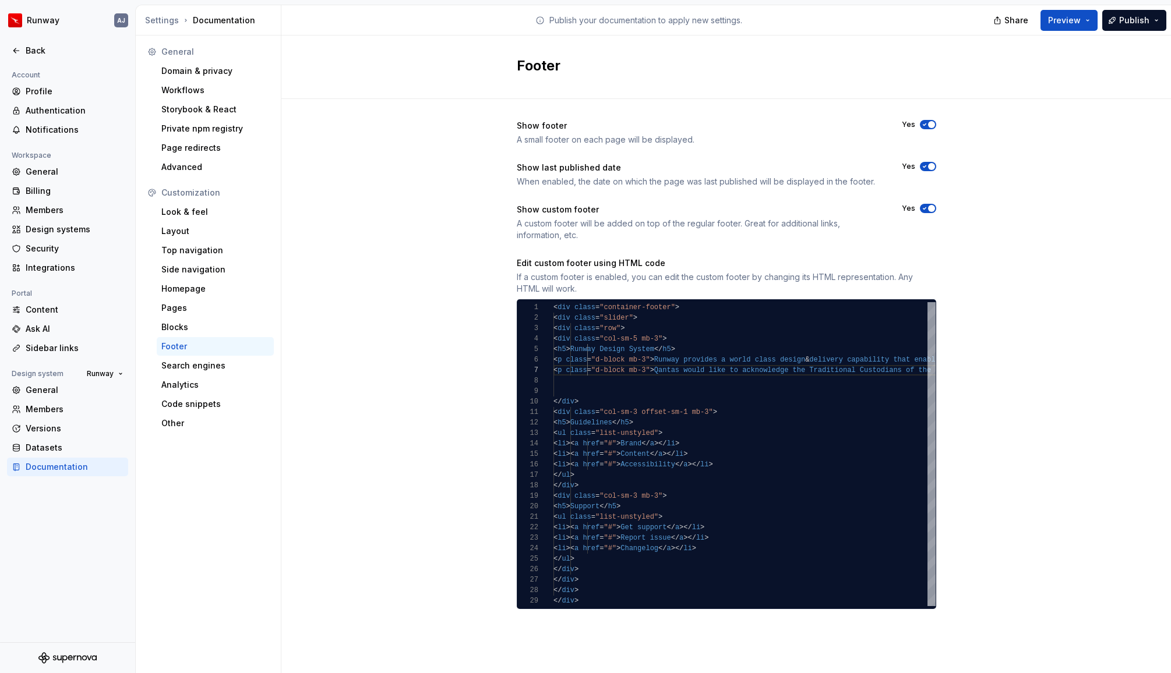
click at [1041, 215] on div "Show footer A small footer on each page will be displayed. Yes Show last publis…" at bounding box center [725, 376] width 889 height 554
click at [1133, 18] on span "Publish" at bounding box center [1134, 21] width 30 height 12
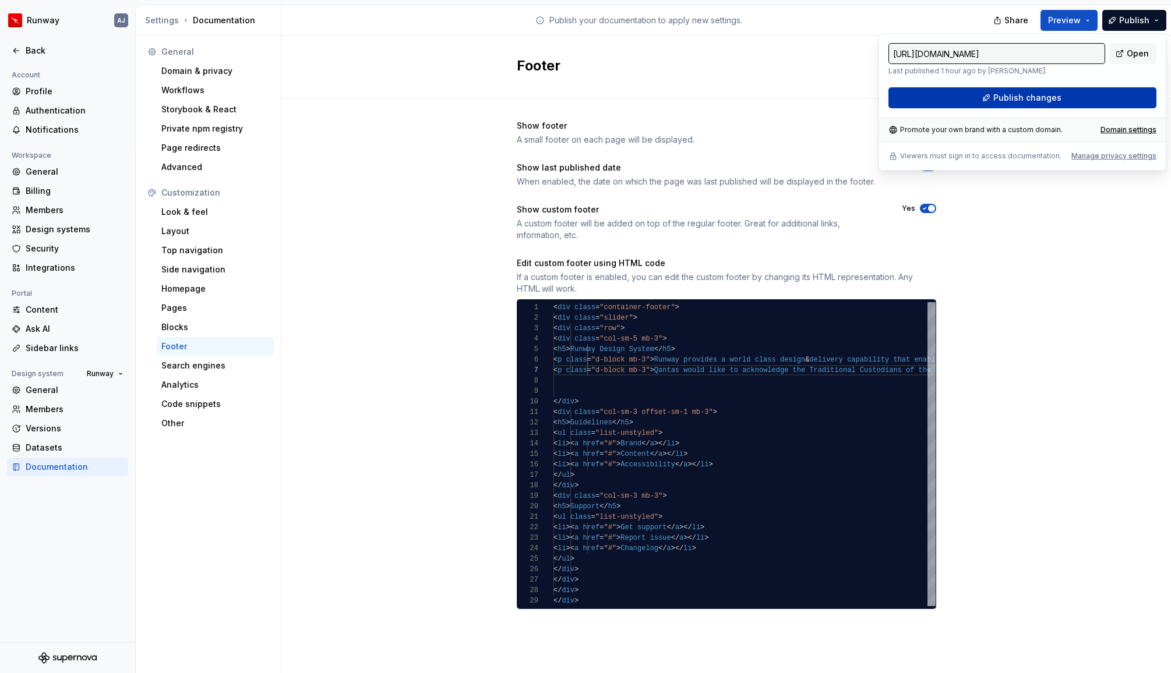
click at [1049, 97] on span "Publish changes" at bounding box center [1027, 98] width 68 height 12
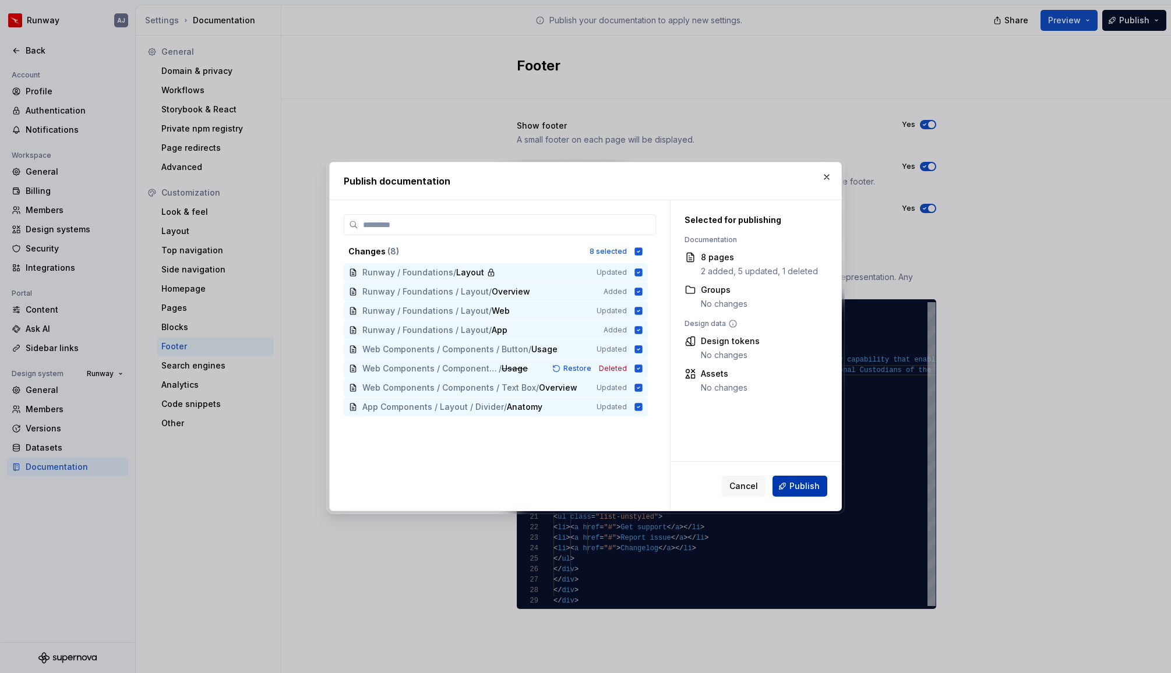
click at [791, 490] on span "Publish" at bounding box center [804, 486] width 30 height 12
